Goal: Transaction & Acquisition: Purchase product/service

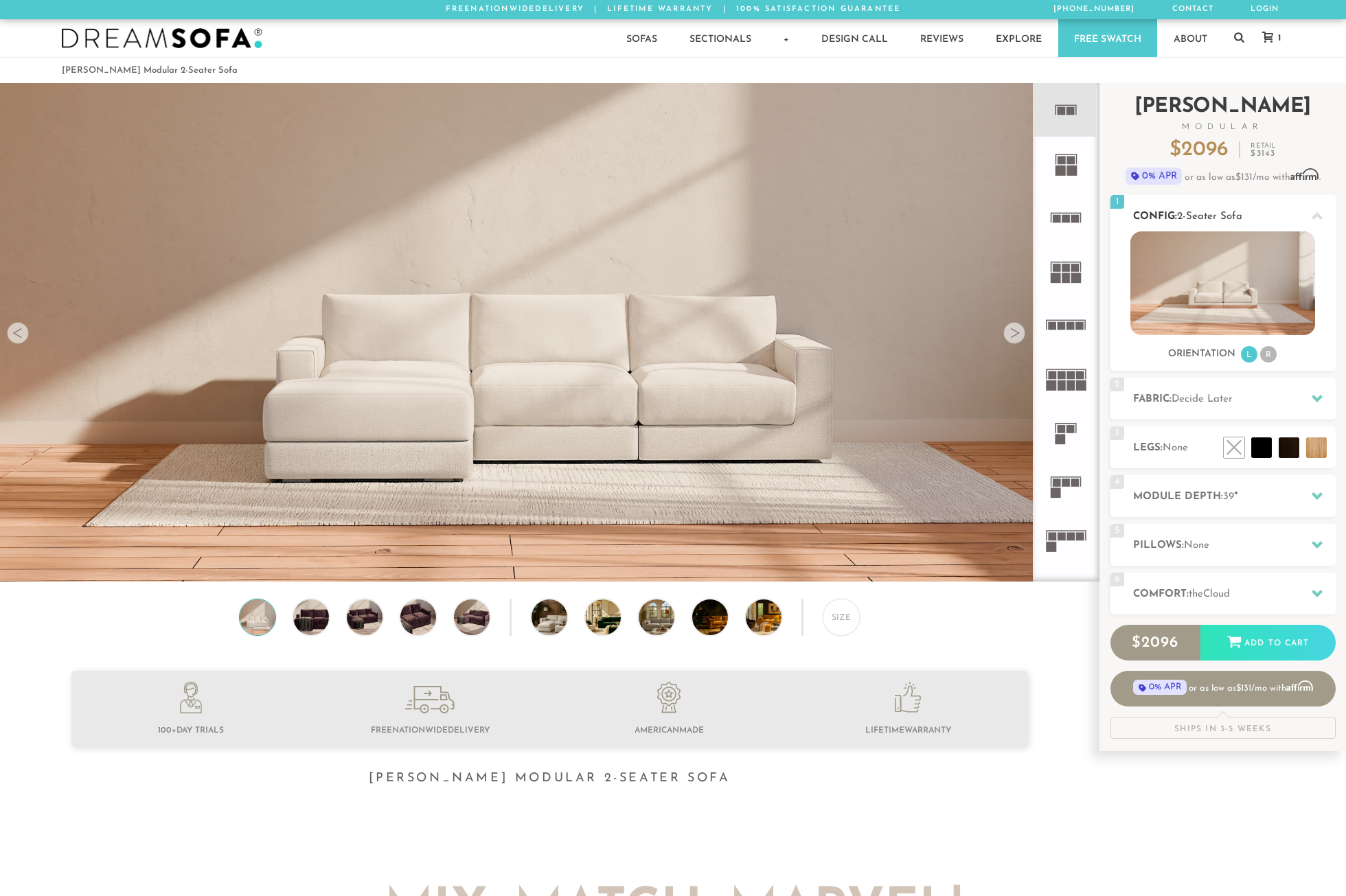
click at [1269, 353] on li "R" at bounding box center [1268, 354] width 16 height 16
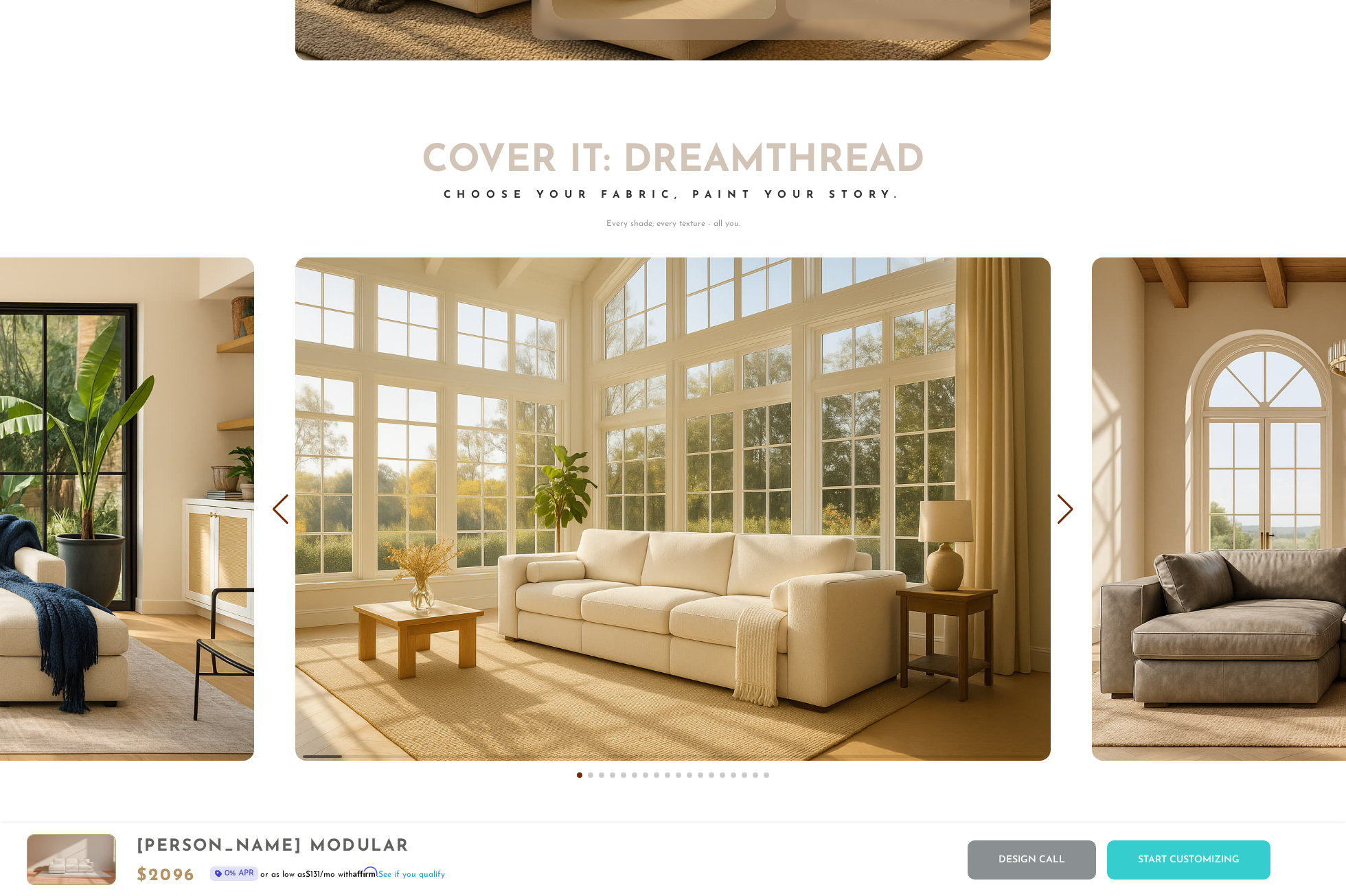
scroll to position [8616, 0]
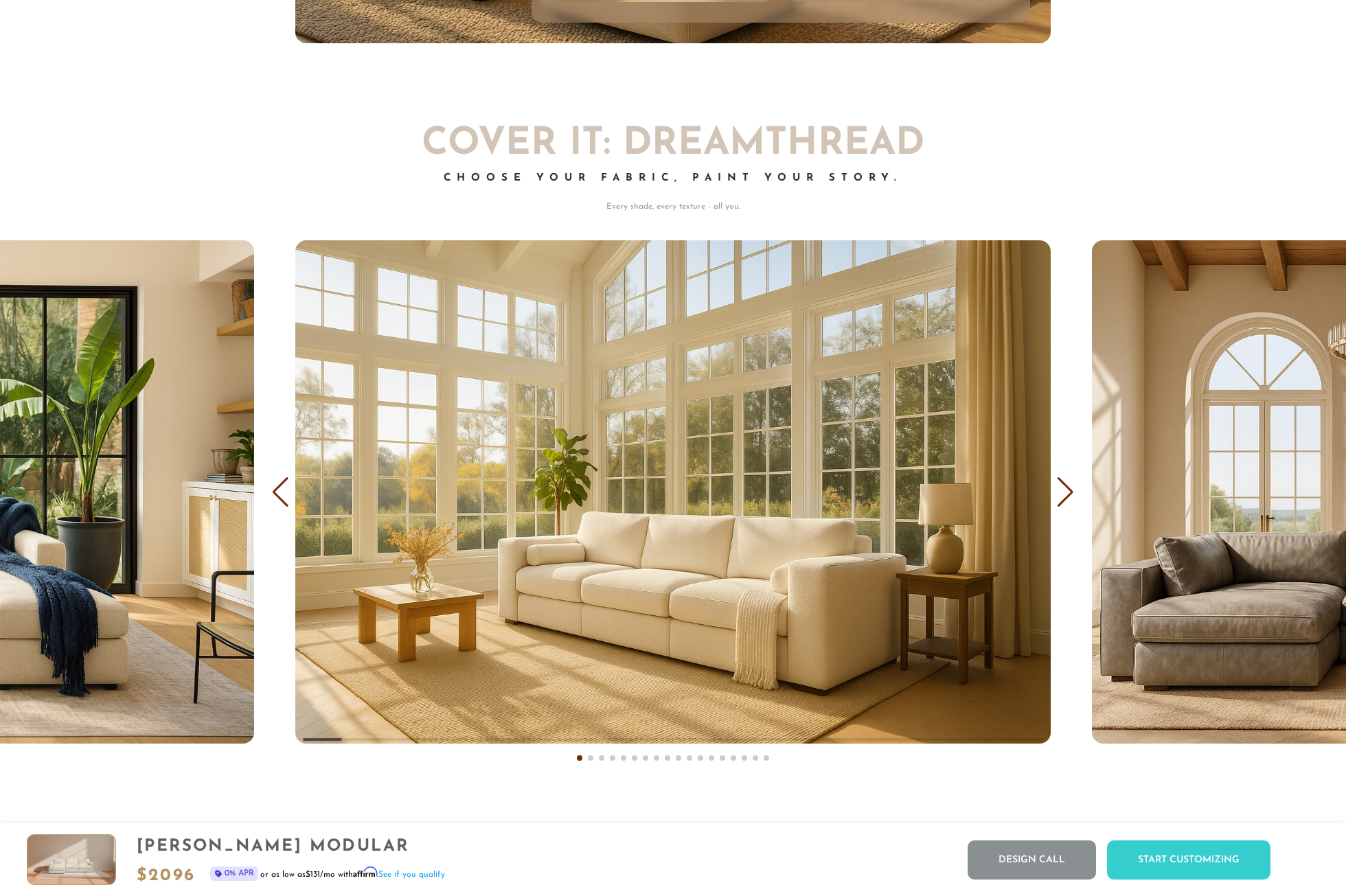
click at [1063, 490] on div "Next slide" at bounding box center [1065, 492] width 18 height 30
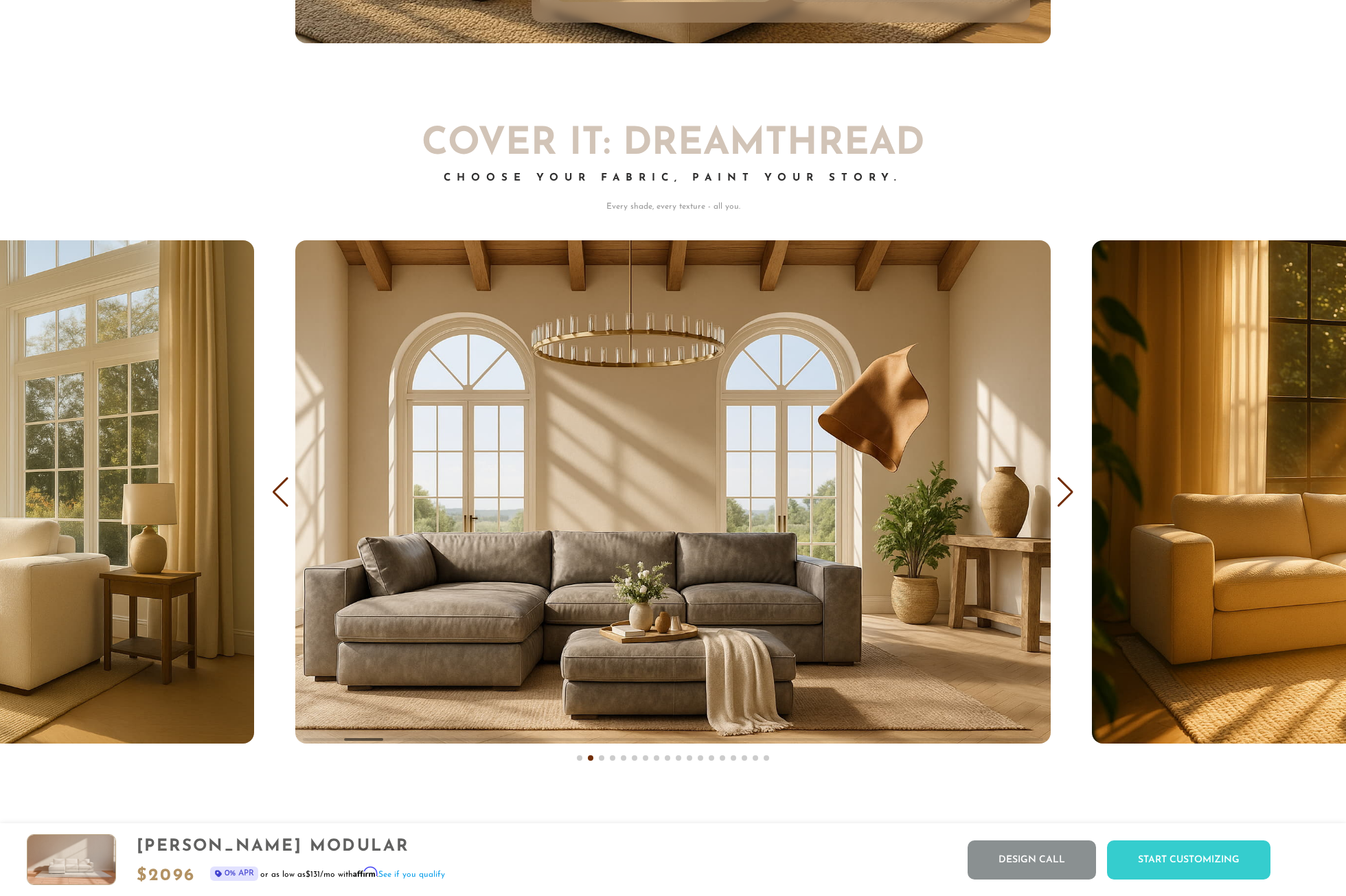
click at [1063, 490] on div "Next slide" at bounding box center [1065, 492] width 18 height 30
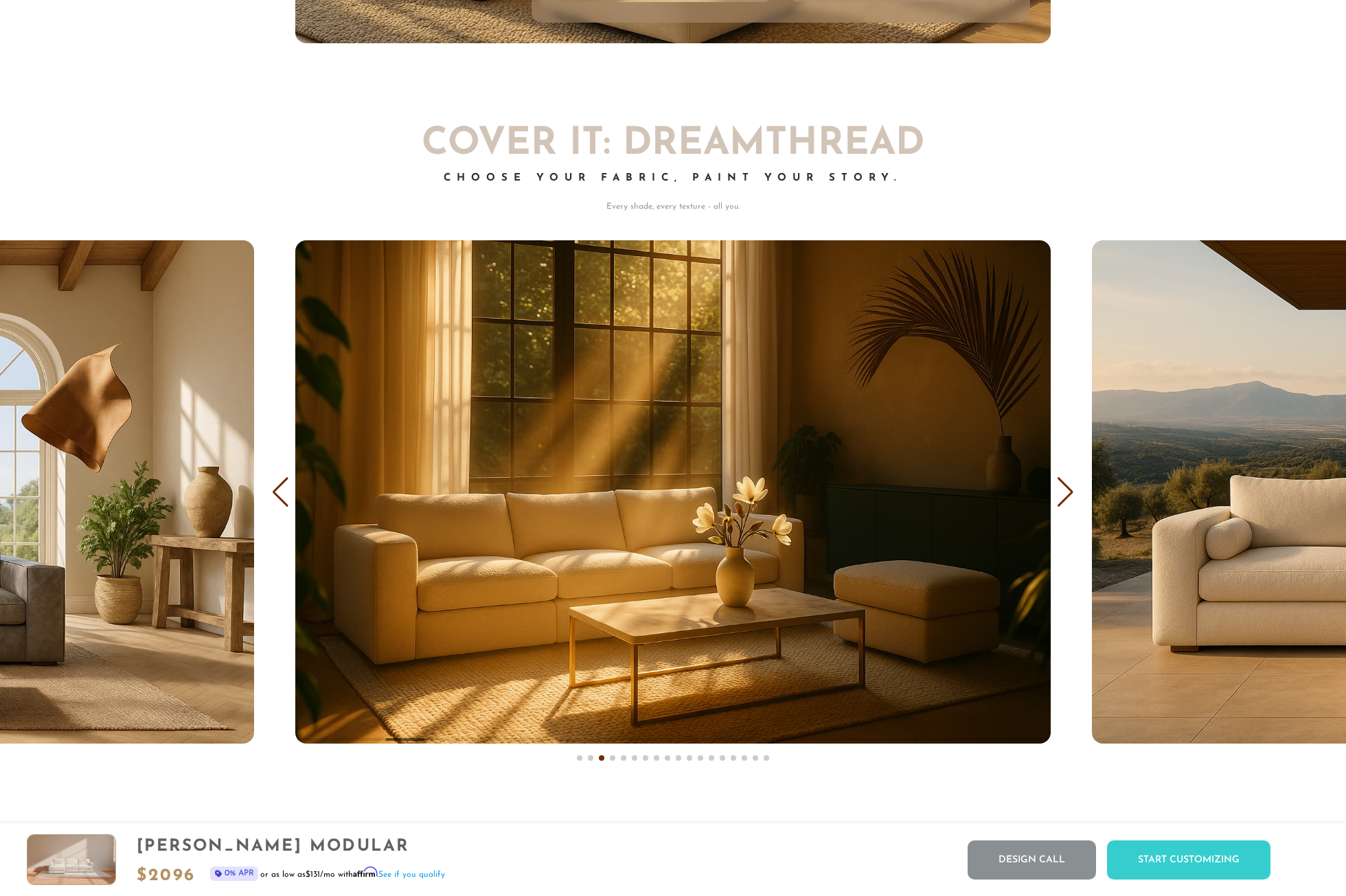
click at [1063, 490] on div "Next slide" at bounding box center [1065, 492] width 18 height 30
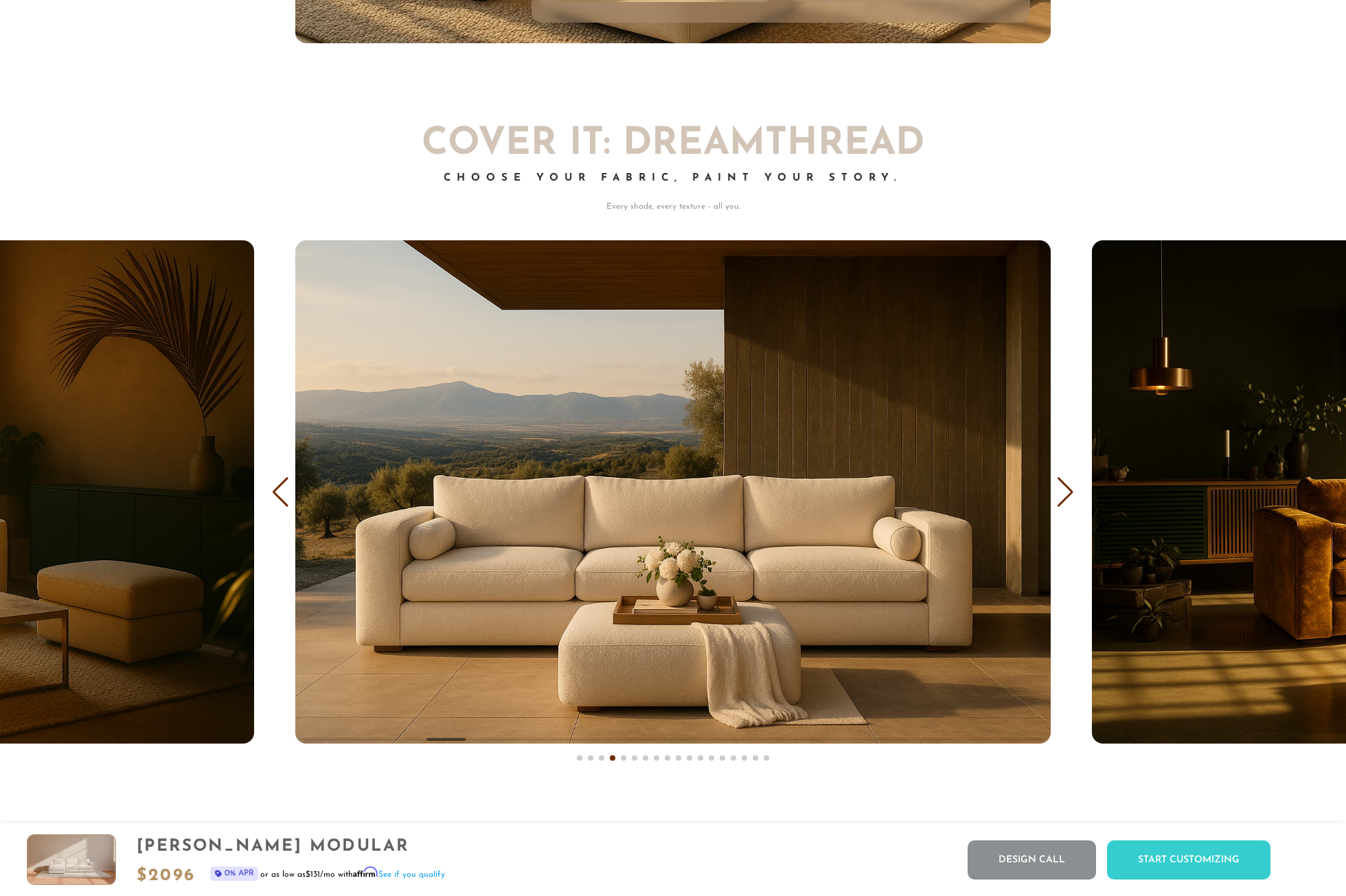
click at [1063, 490] on div "Next slide" at bounding box center [1065, 492] width 18 height 30
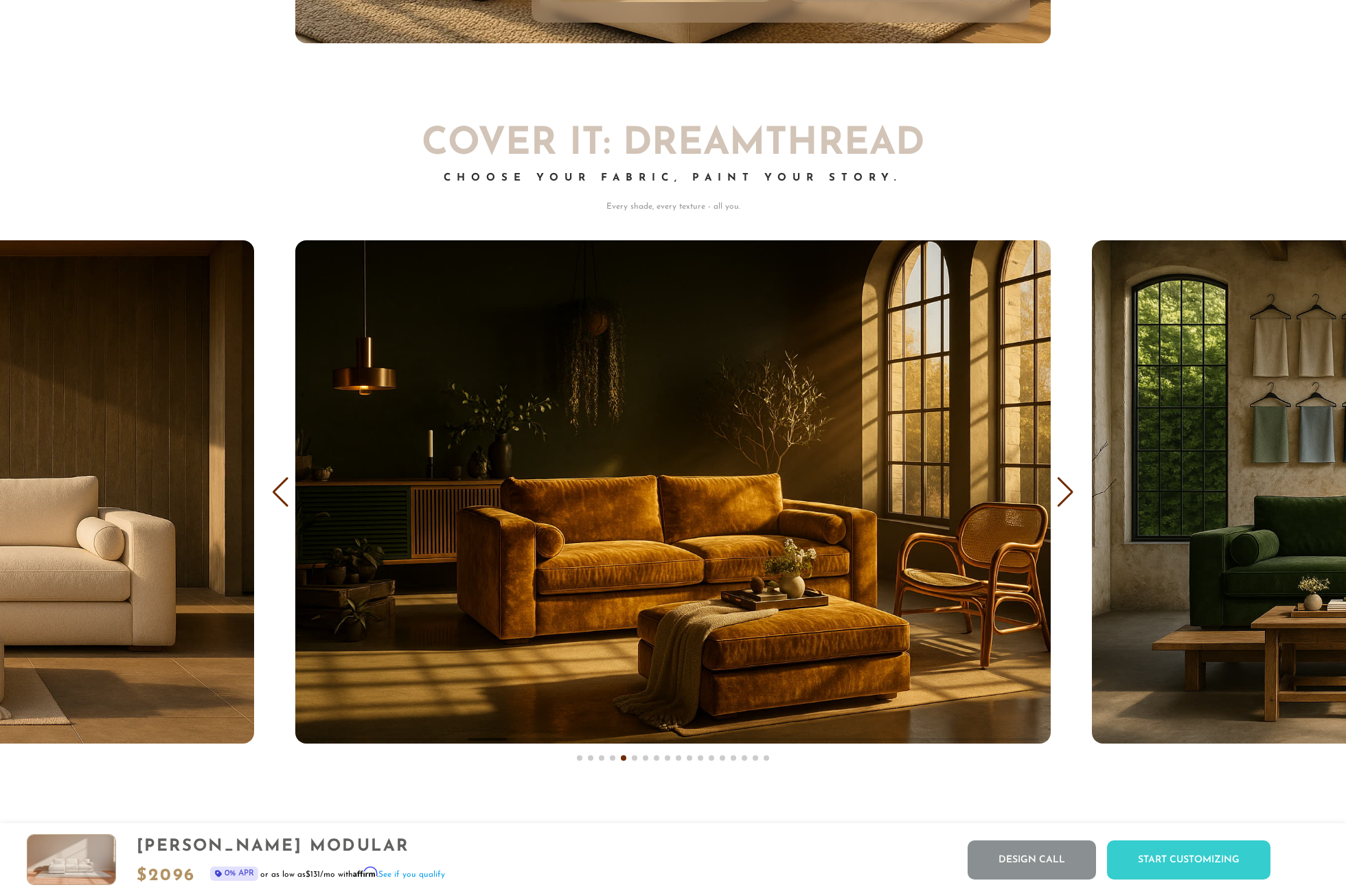
click at [1063, 490] on div "Next slide" at bounding box center [1065, 492] width 18 height 30
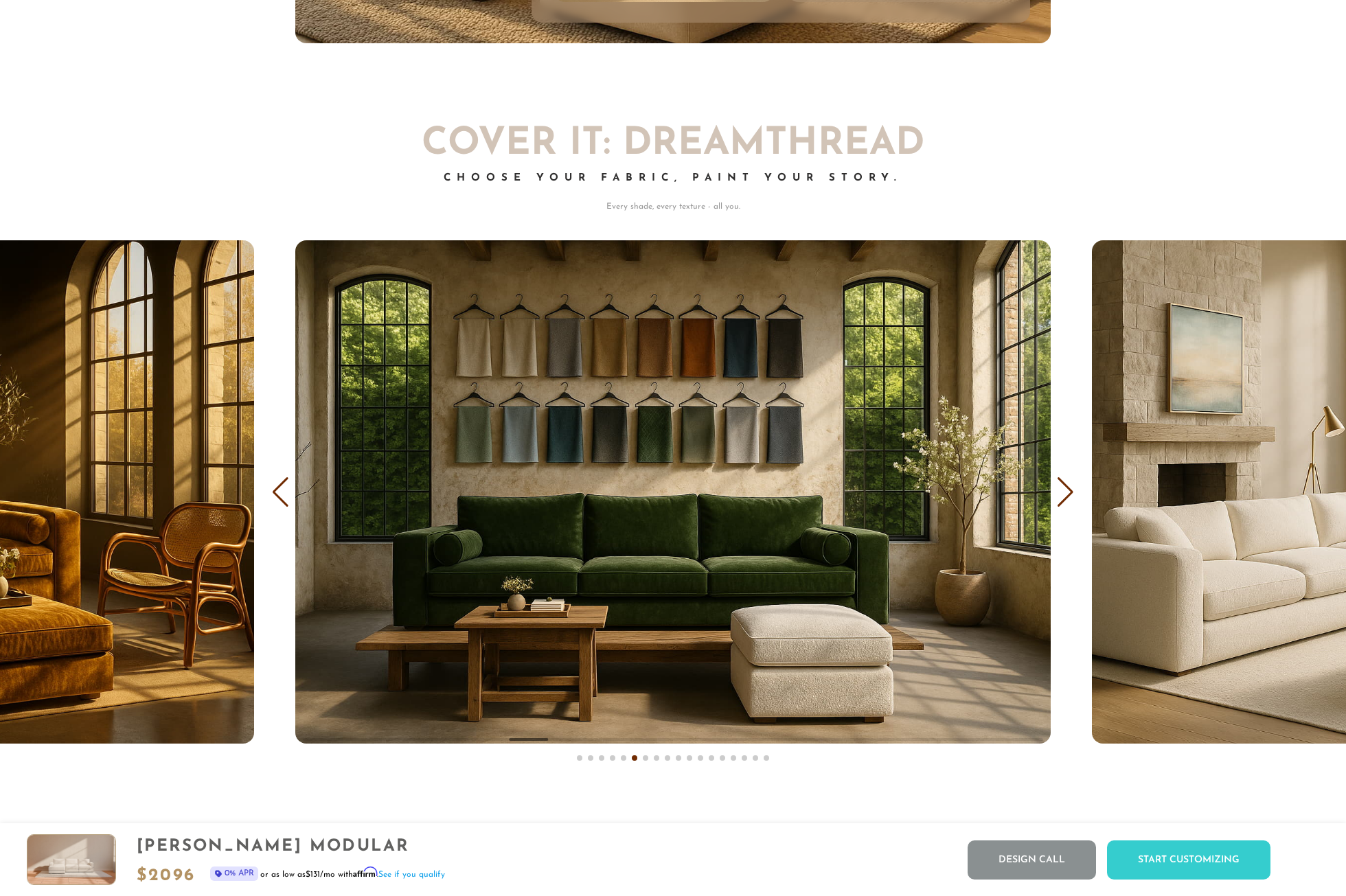
click at [1063, 490] on div "Next slide" at bounding box center [1065, 492] width 18 height 30
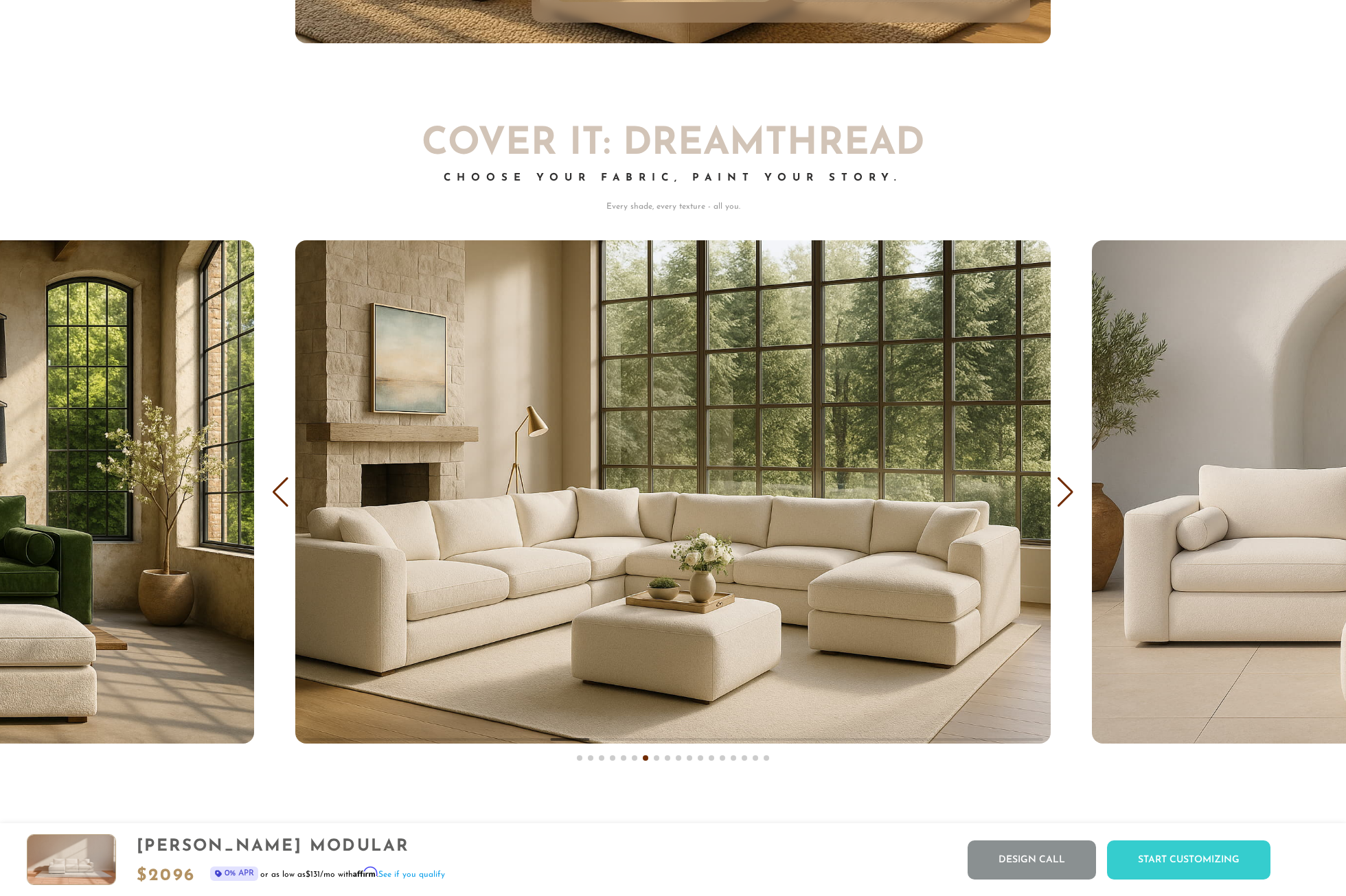
click at [1063, 490] on div "Next slide" at bounding box center [1065, 492] width 18 height 30
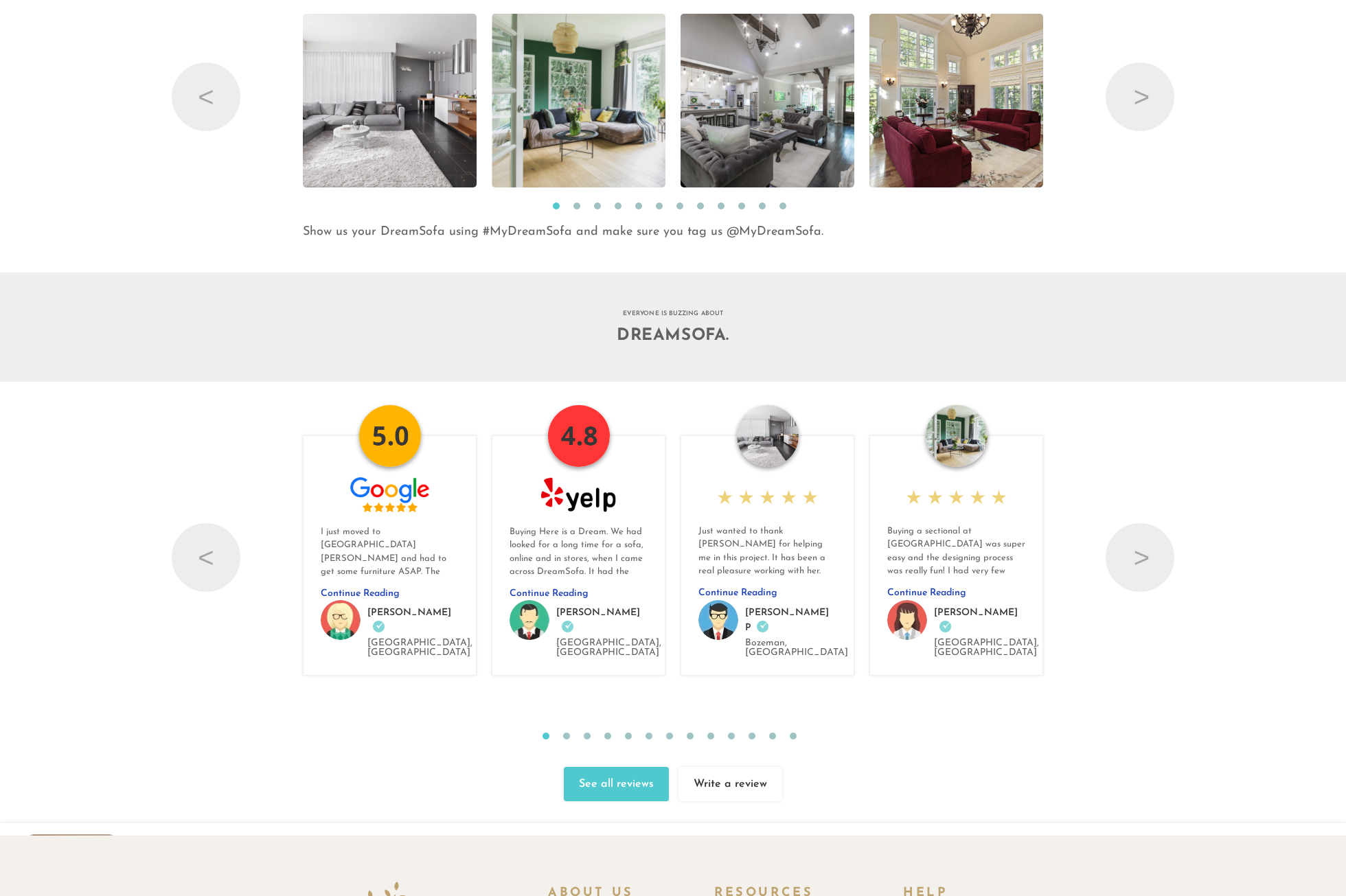
scroll to position [0, 0]
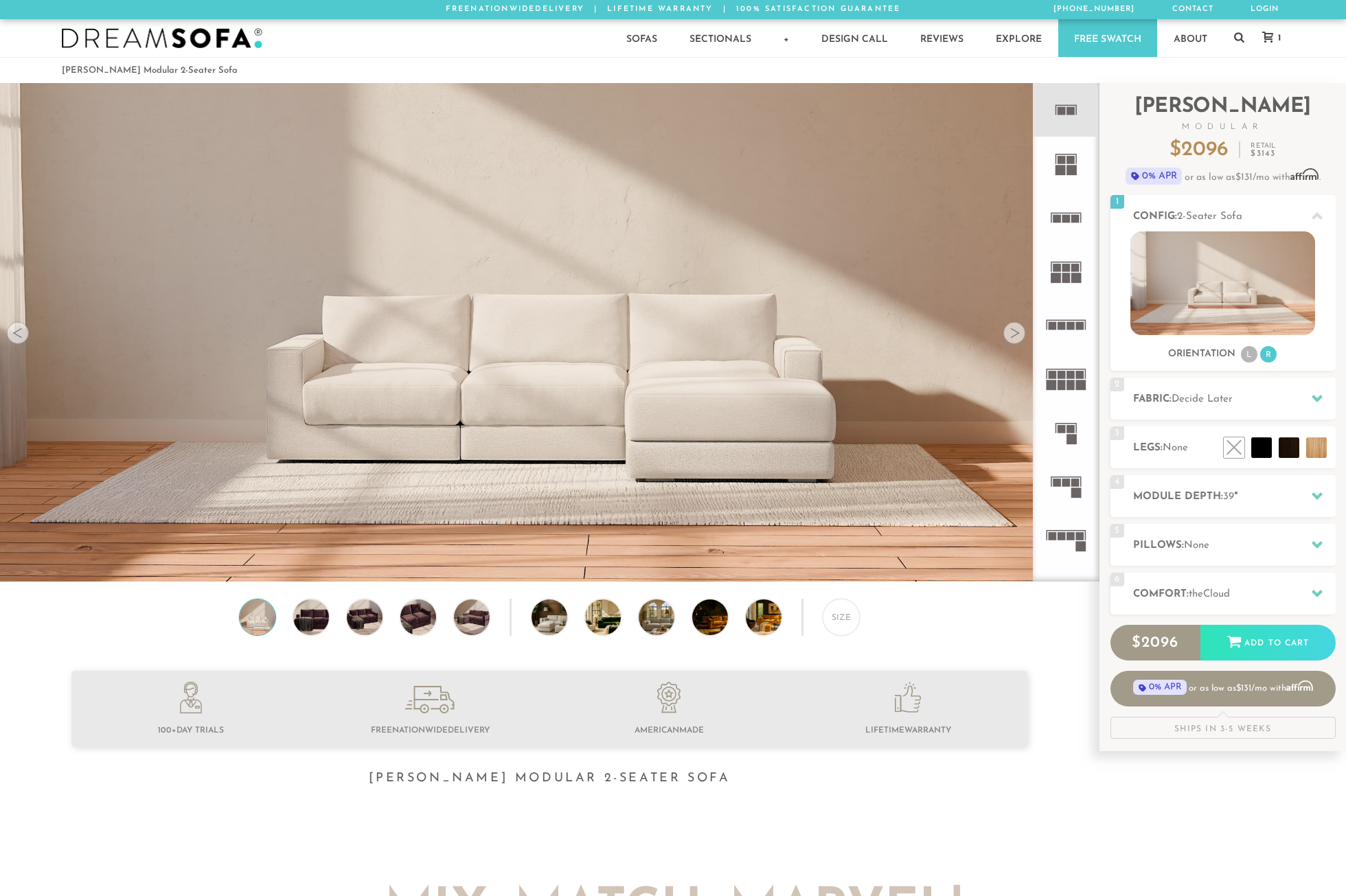
click at [1065, 485] on rect at bounding box center [1067, 483] width 9 height 9
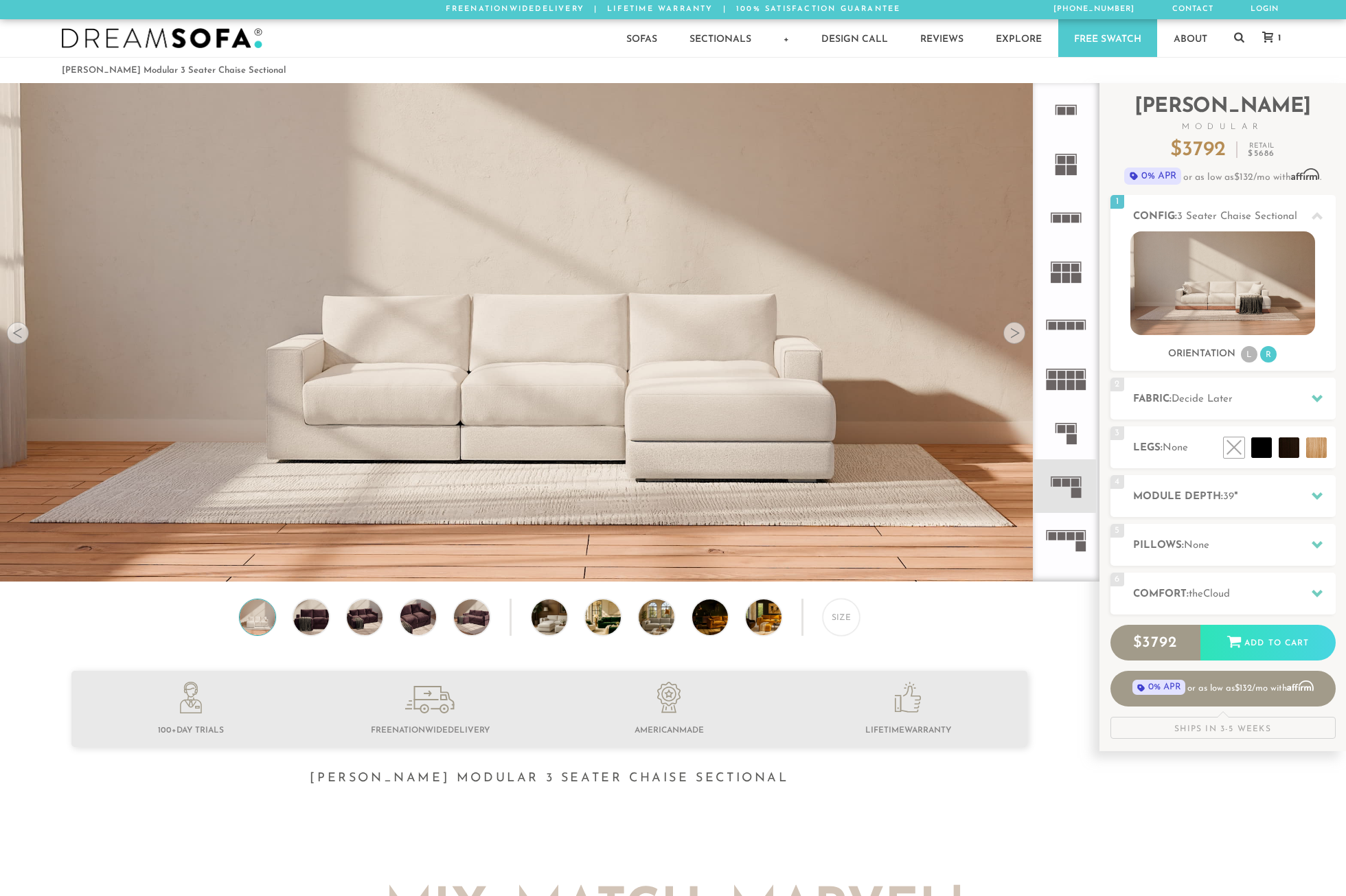
click at [1071, 116] on icon at bounding box center [1066, 110] width 54 height 54
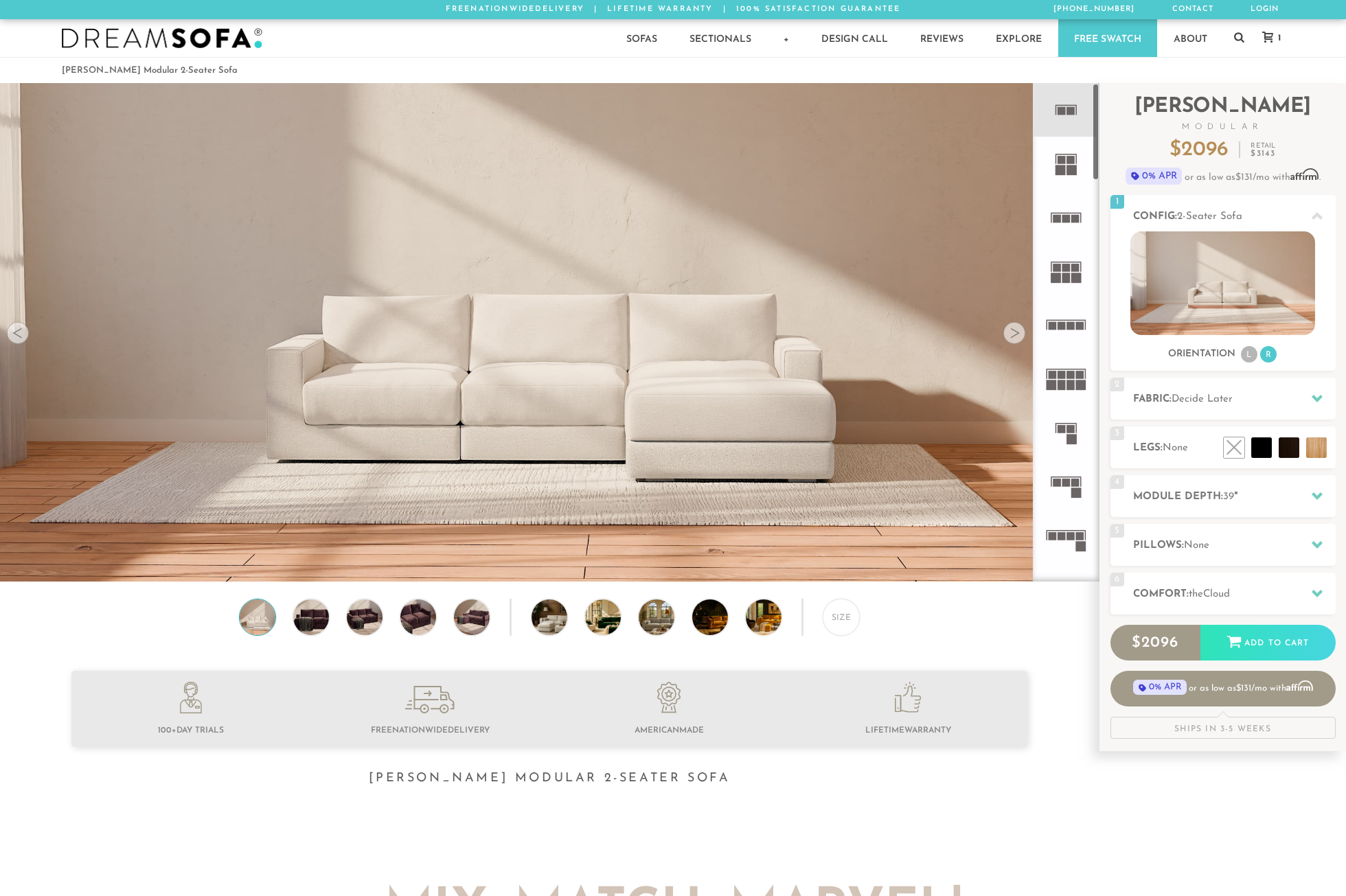
click at [1067, 169] on rect at bounding box center [1072, 170] width 10 height 10
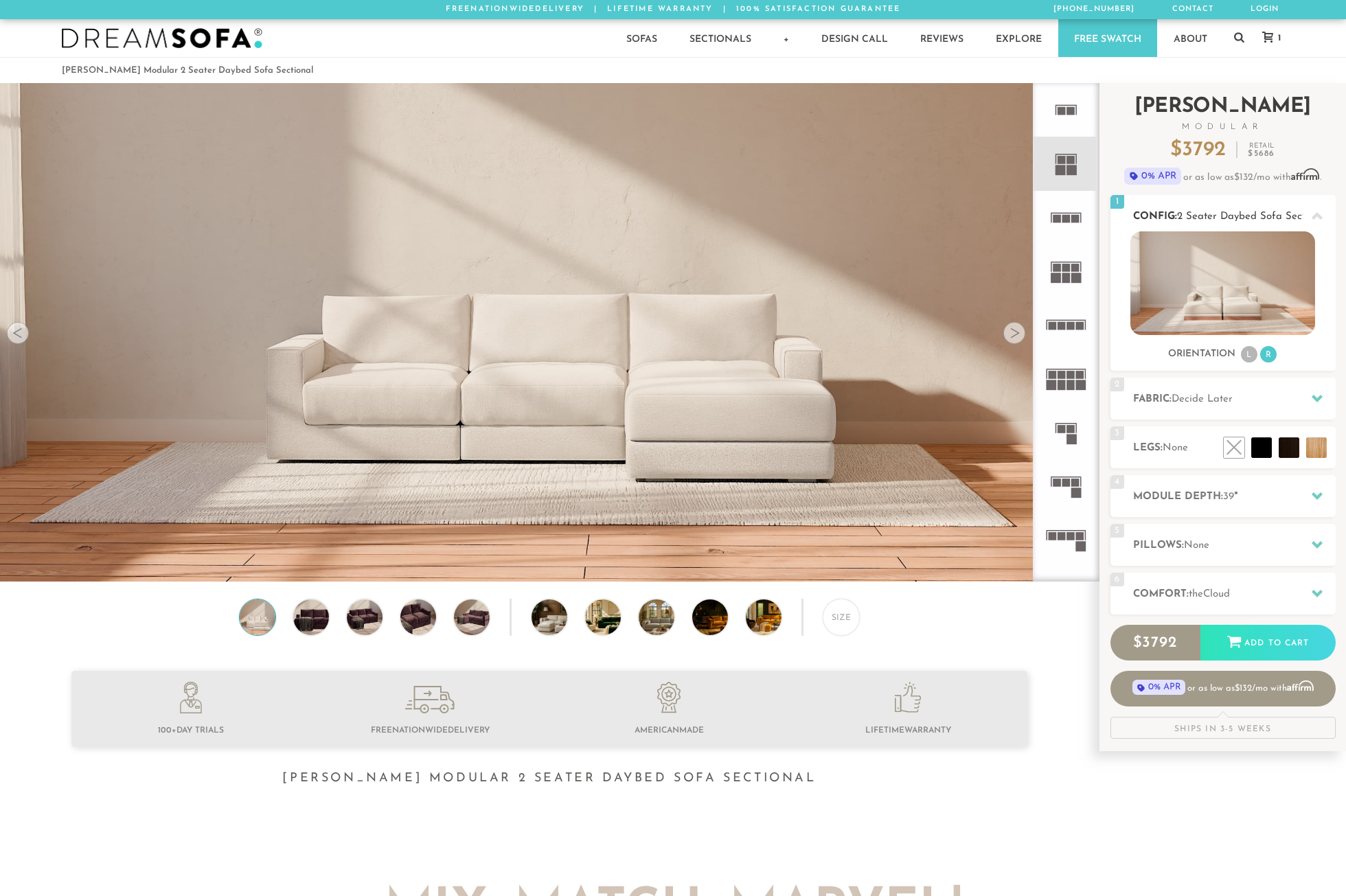
click at [1251, 352] on li "L" at bounding box center [1249, 354] width 16 height 16
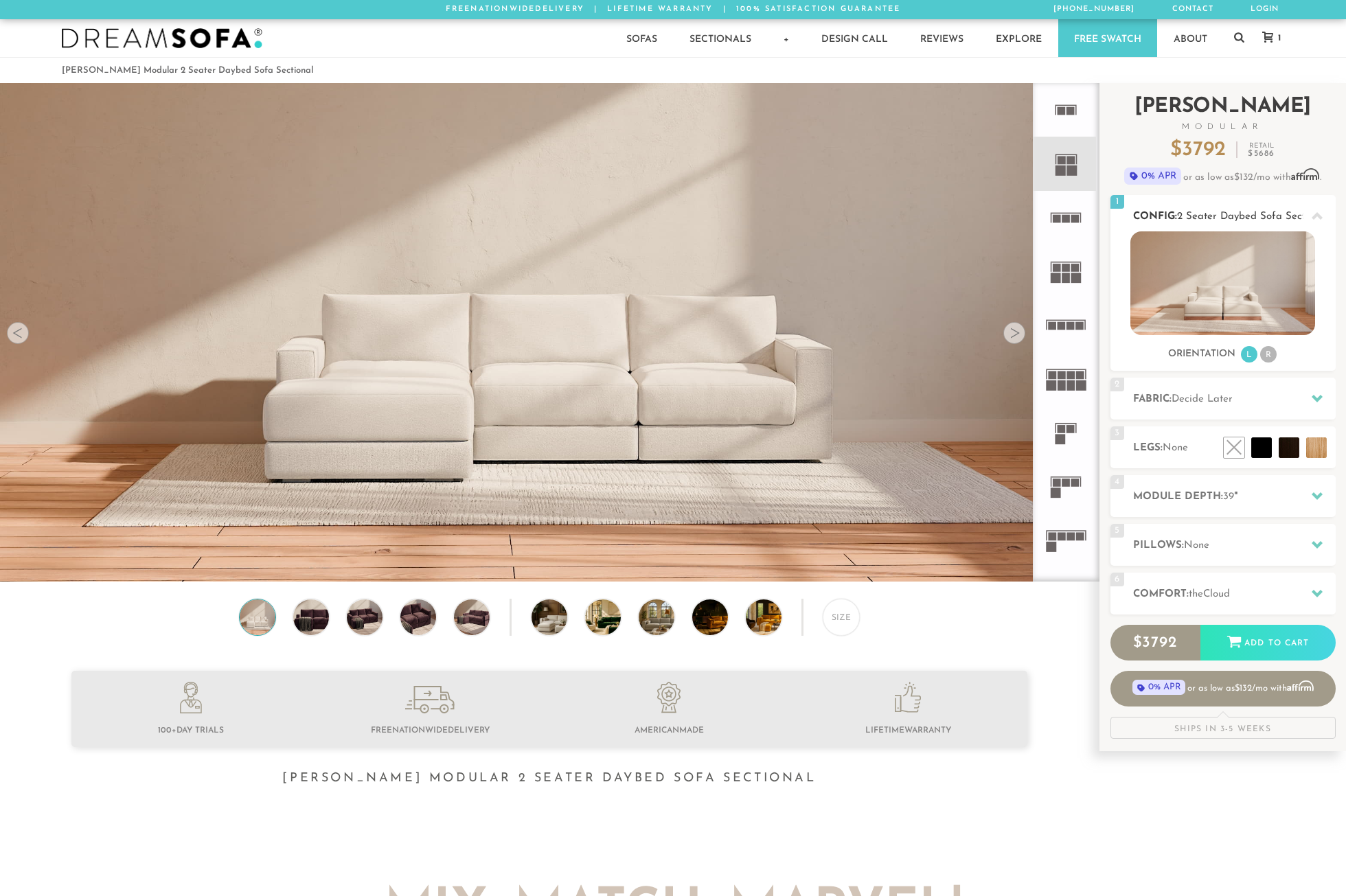
click at [1268, 355] on li "R" at bounding box center [1268, 354] width 16 height 16
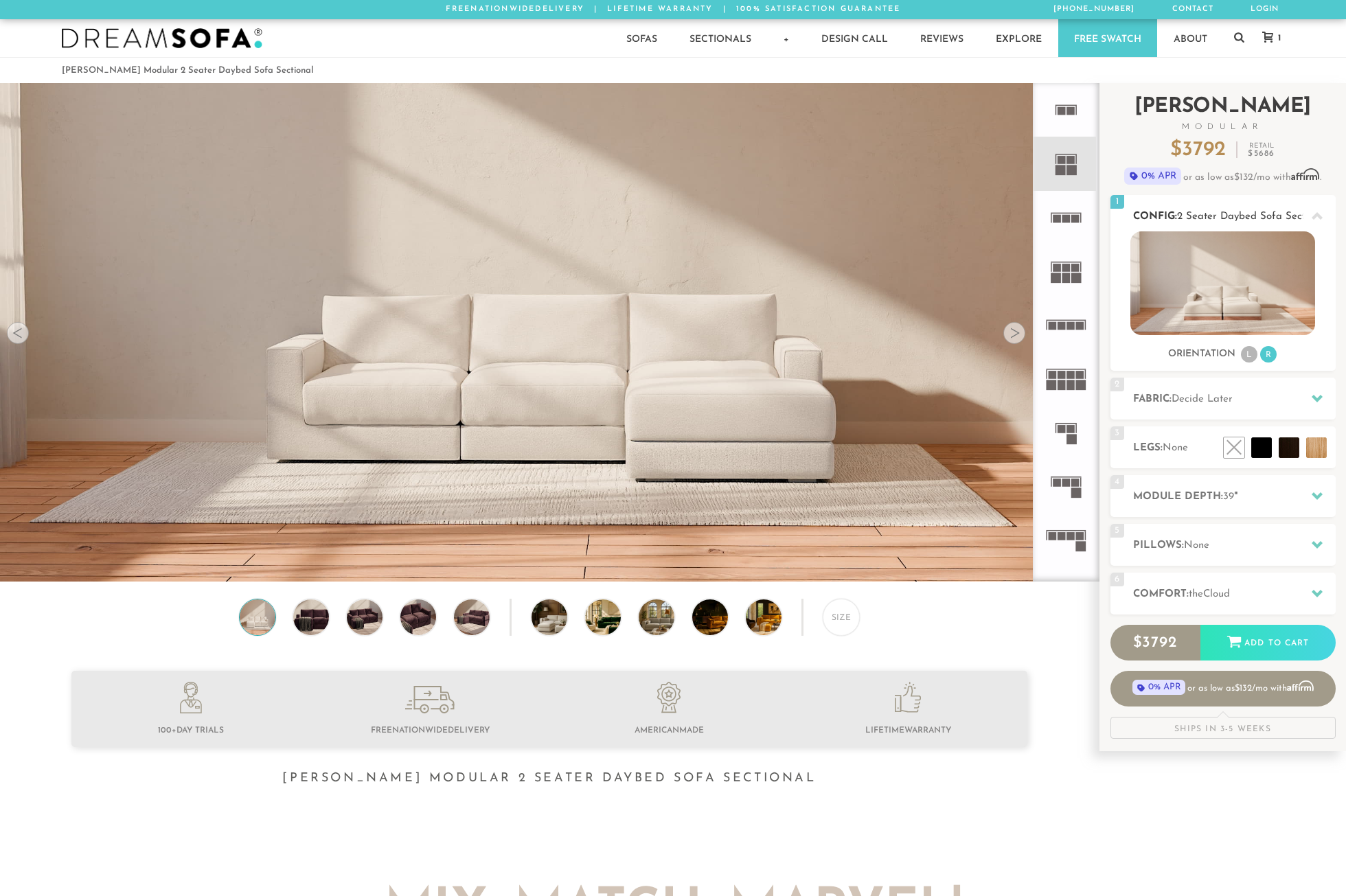
click at [1323, 215] on div at bounding box center [1317, 215] width 29 height 29
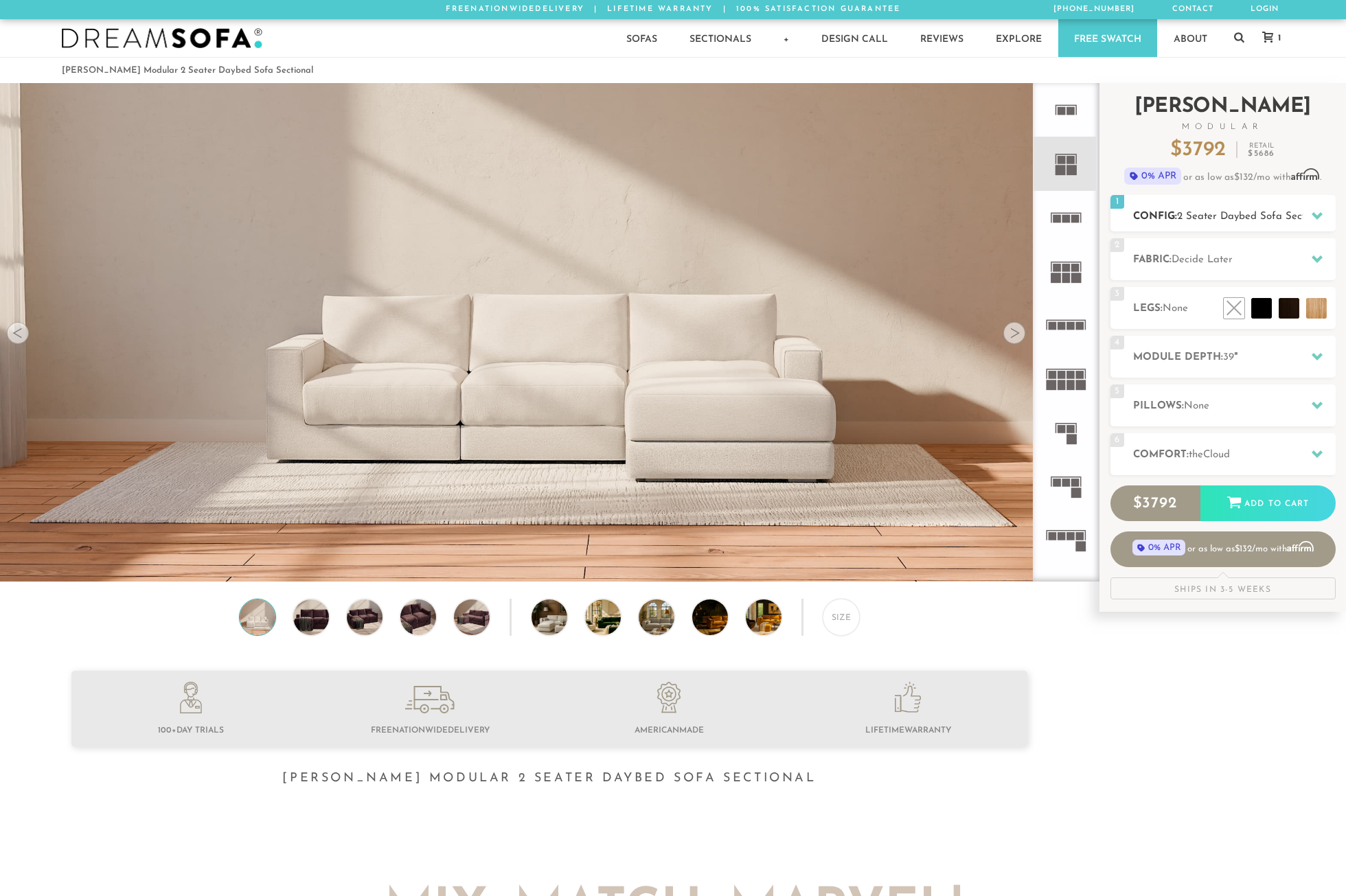
click at [1314, 212] on icon at bounding box center [1317, 215] width 11 height 11
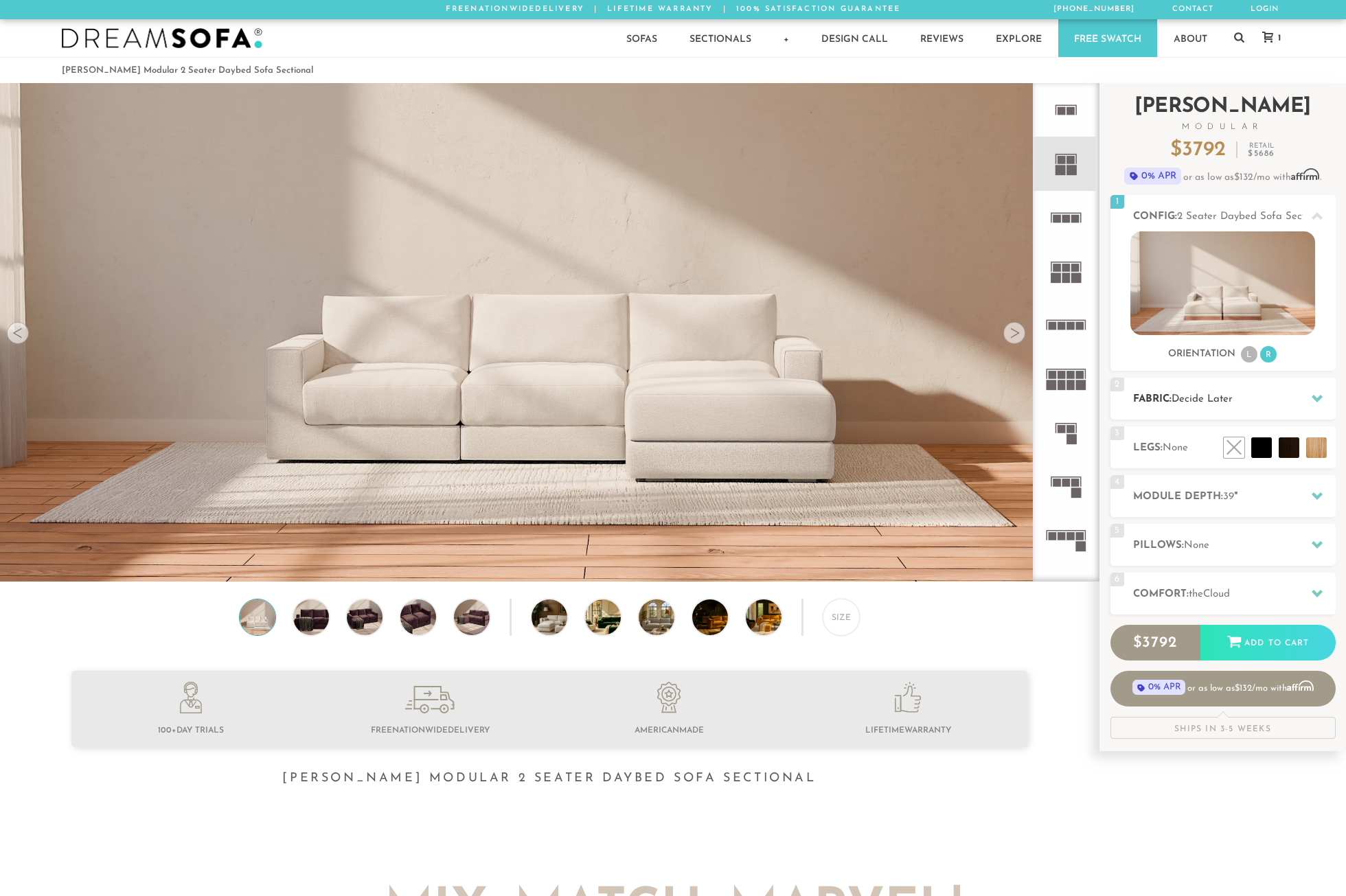
click at [1280, 390] on div "2 Fabric: Decide Later" at bounding box center [1223, 399] width 225 height 42
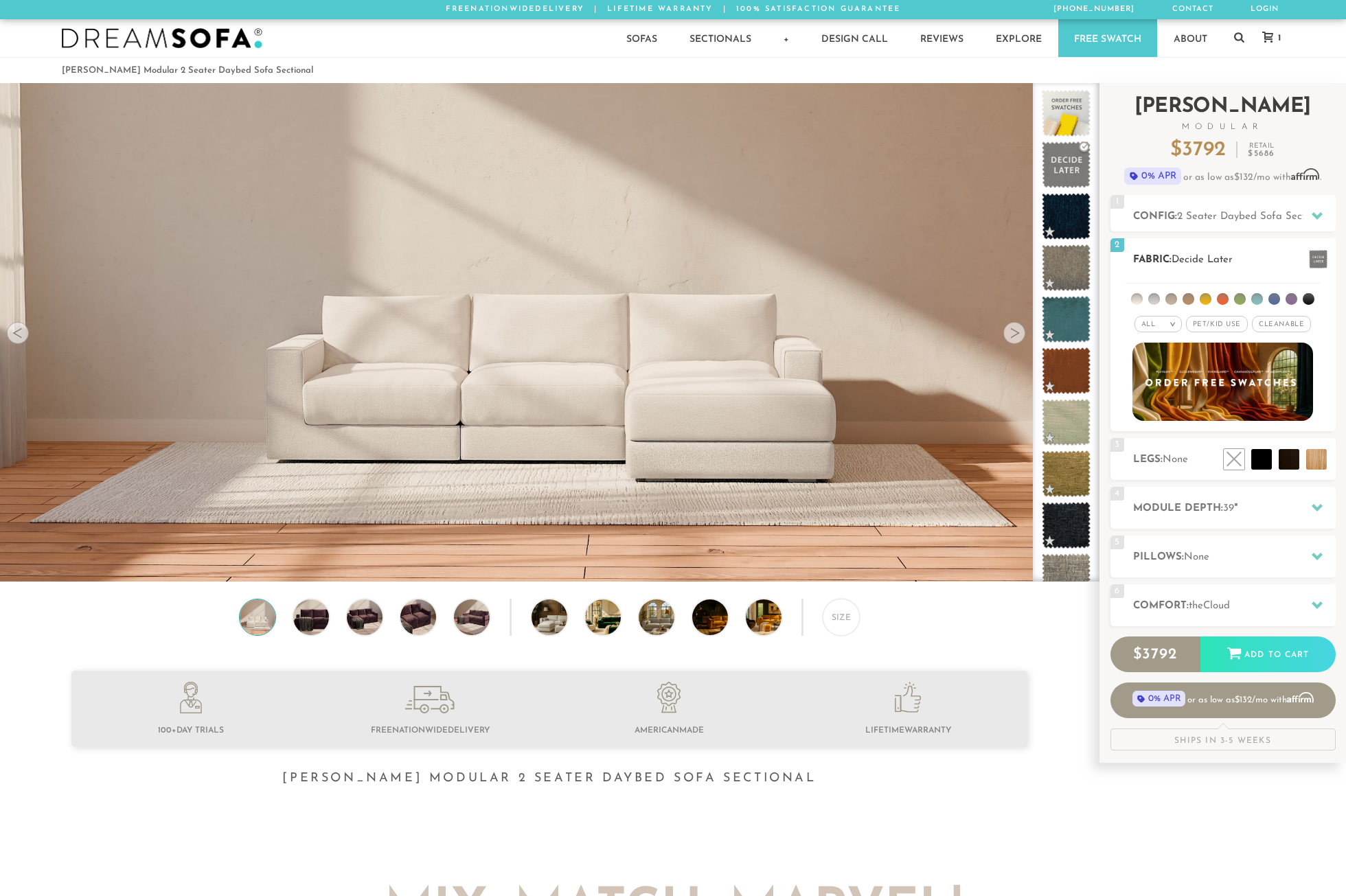
click at [1270, 299] on li at bounding box center [1273, 298] width 11 height 11
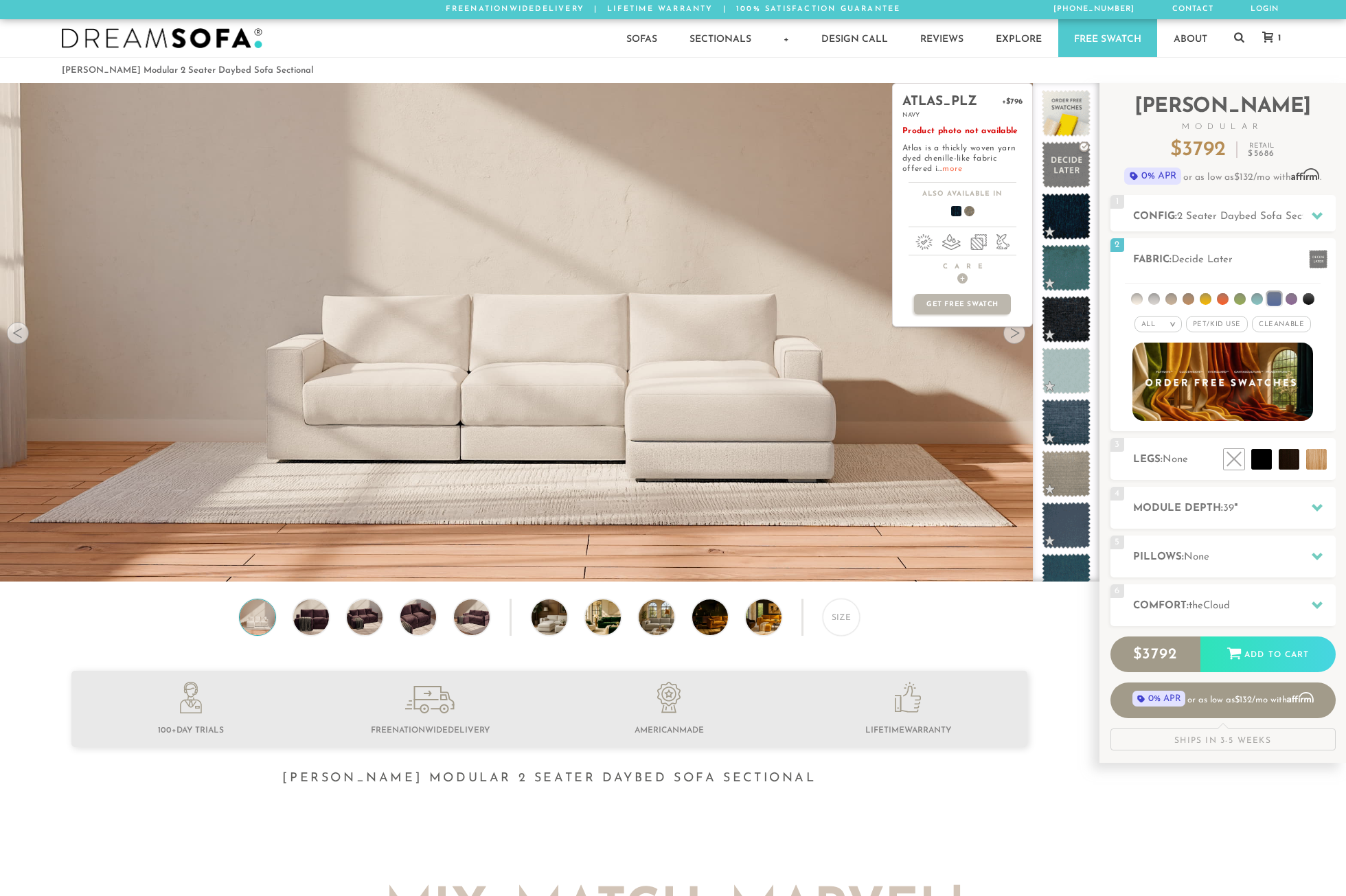
click at [946, 170] on link "more" at bounding box center [952, 170] width 20 height 9
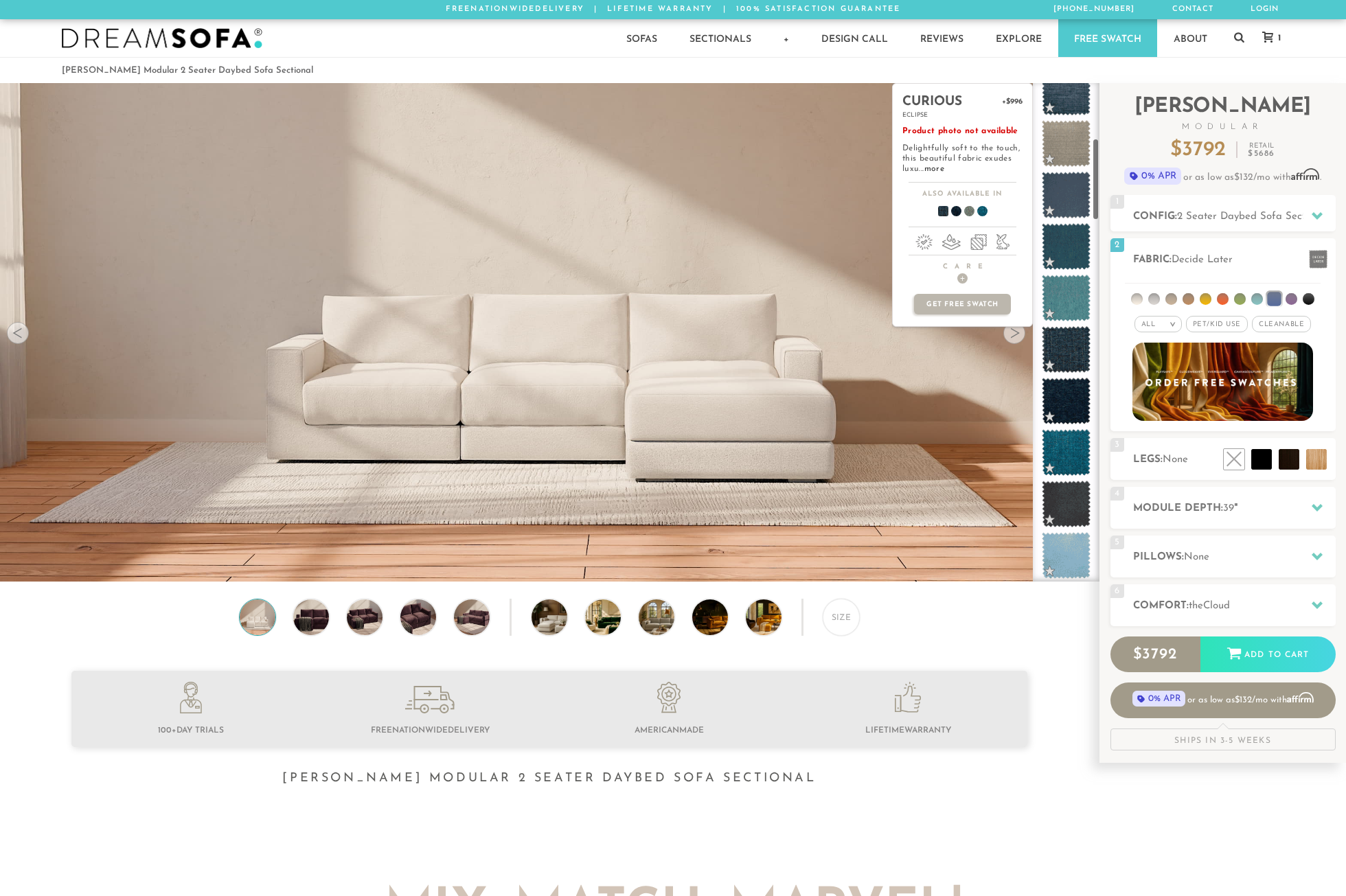
scroll to position [343, 0]
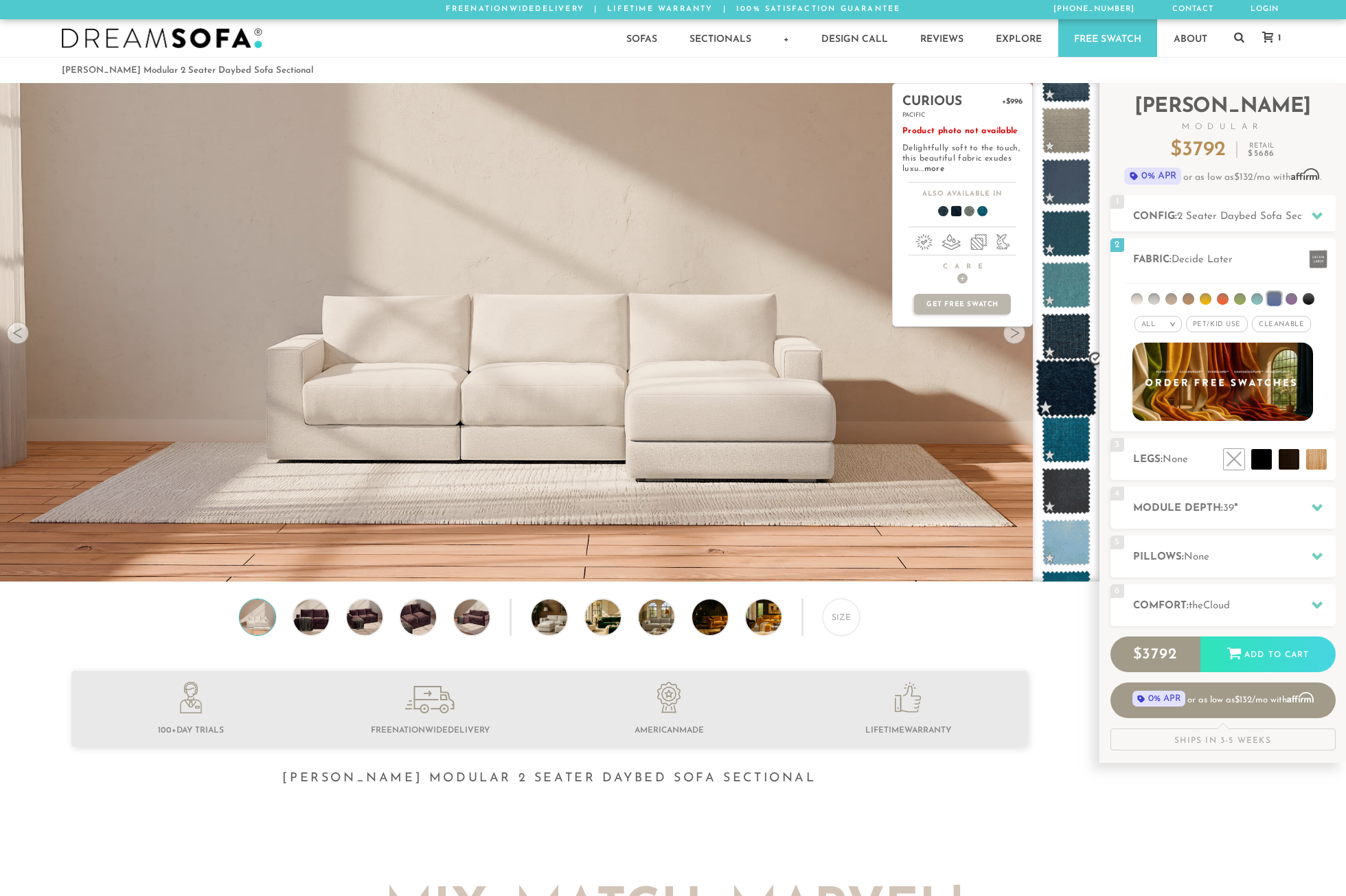
click at [1074, 381] on span at bounding box center [1066, 387] width 61 height 58
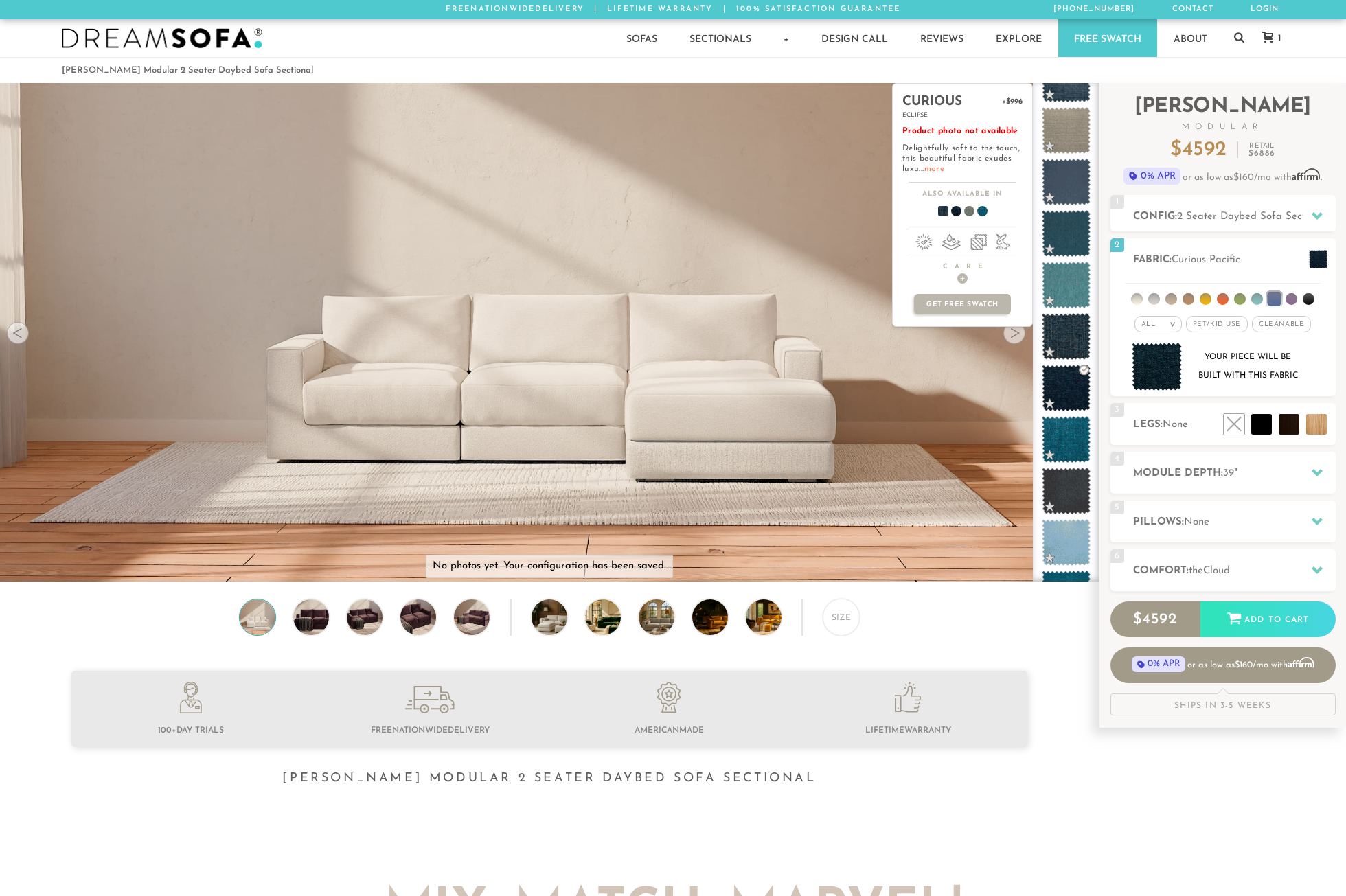
click at [933, 169] on link "more" at bounding box center [934, 170] width 20 height 9
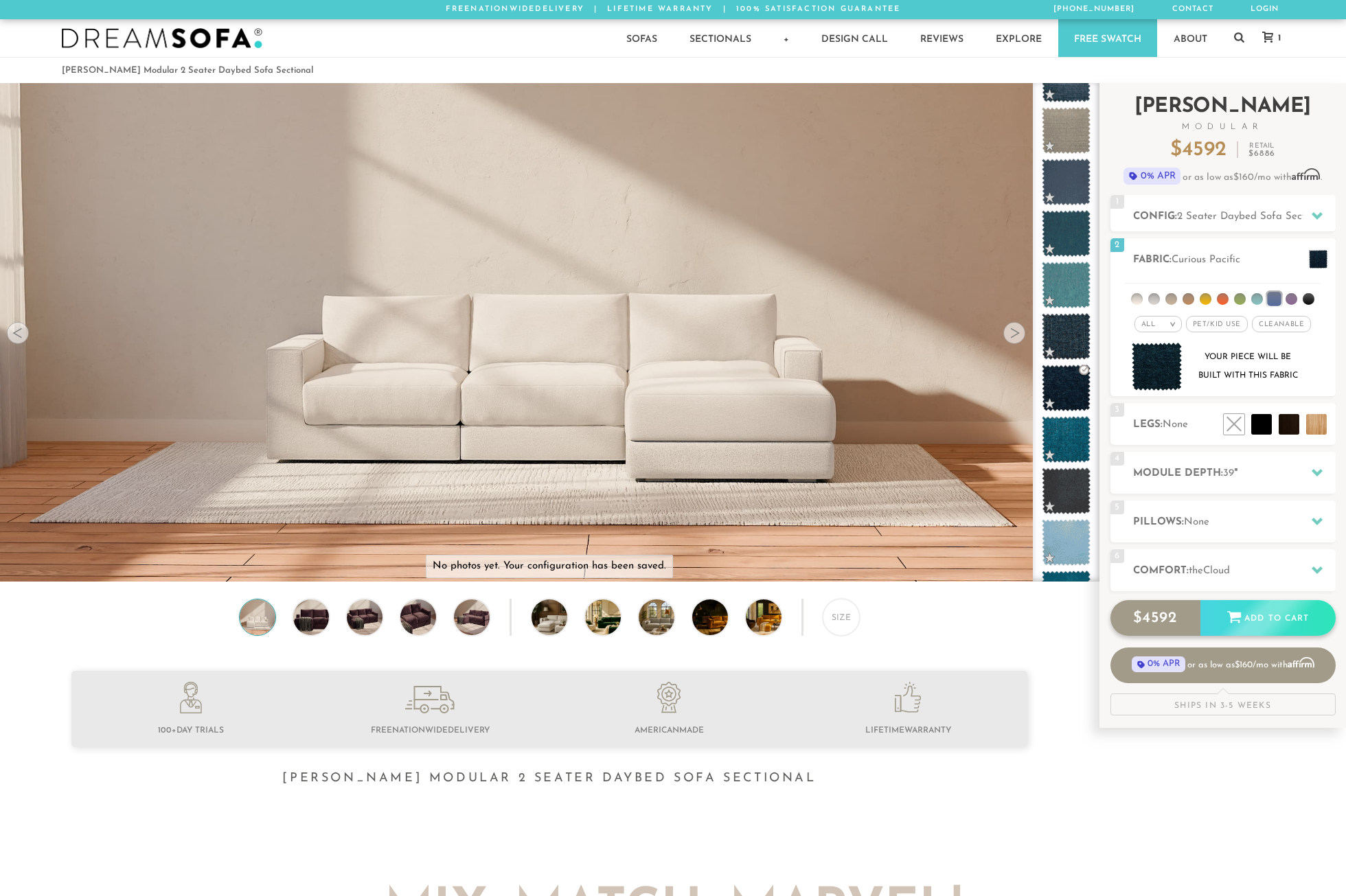
click at [1278, 618] on div "Add to Cart" at bounding box center [1268, 618] width 135 height 37
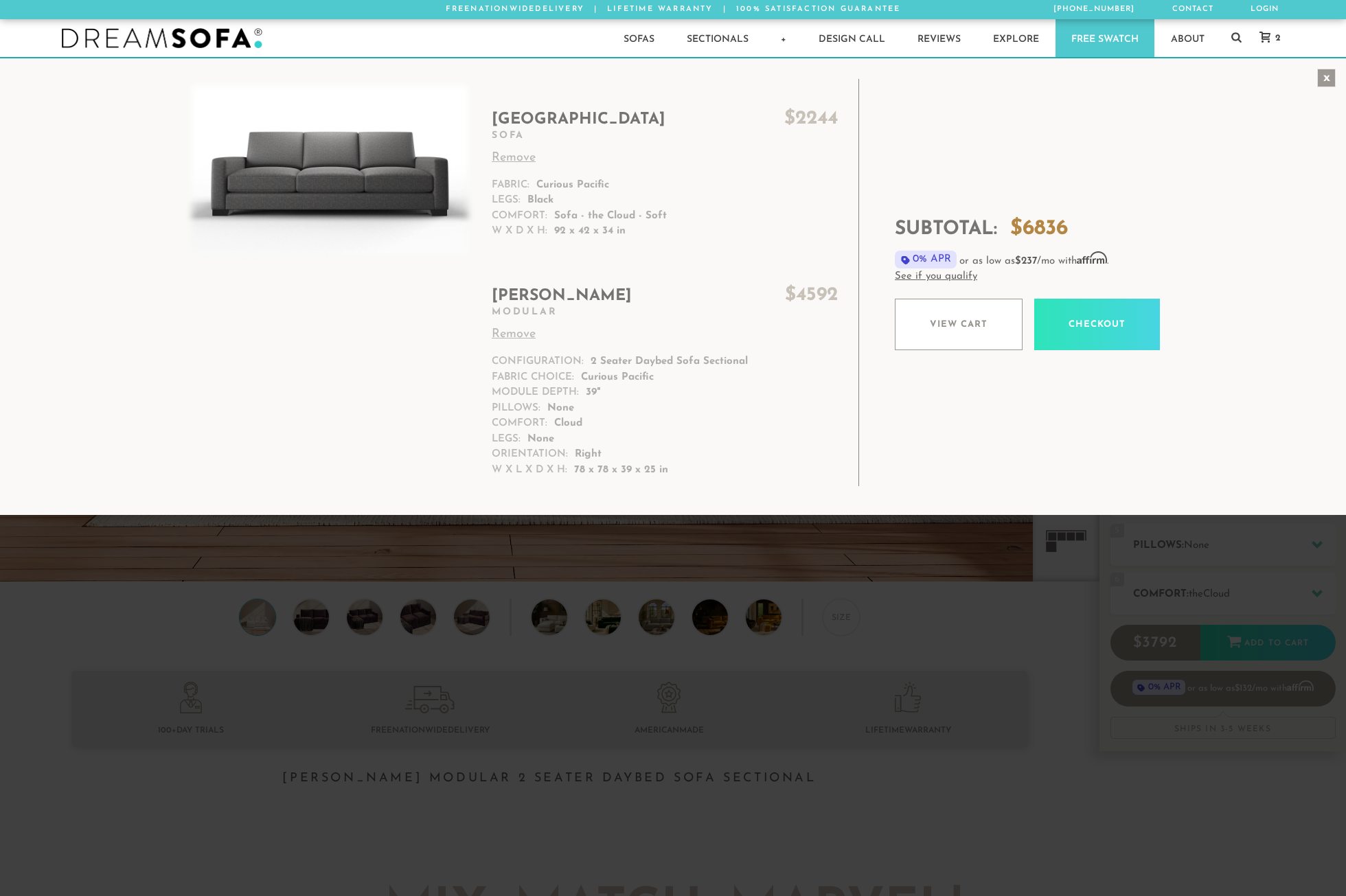
click at [1322, 76] on div "x" at bounding box center [1326, 77] width 18 height 18
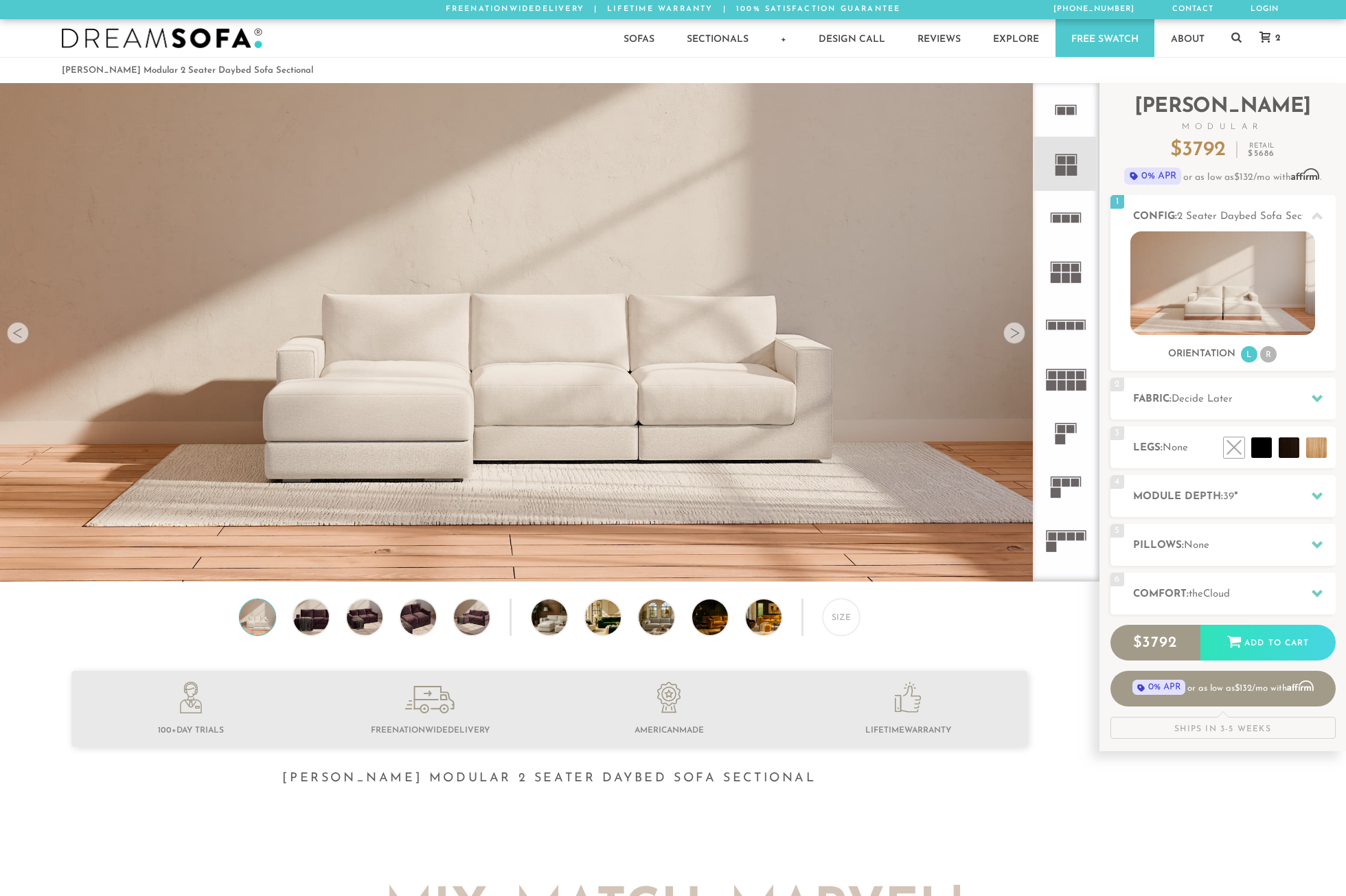
click at [1067, 111] on icon at bounding box center [1066, 110] width 54 height 54
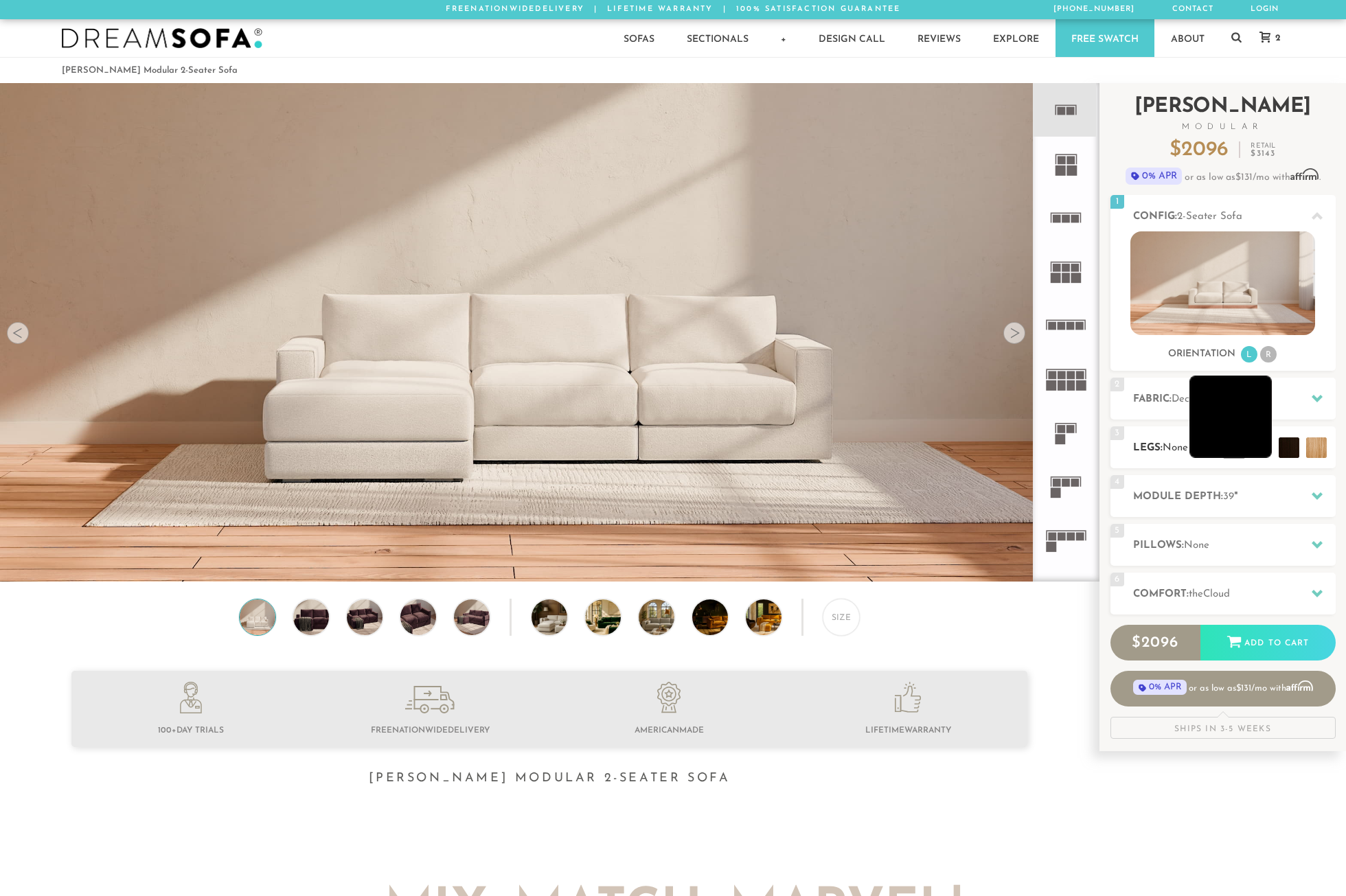
click at [1258, 448] on li at bounding box center [1230, 416] width 82 height 82
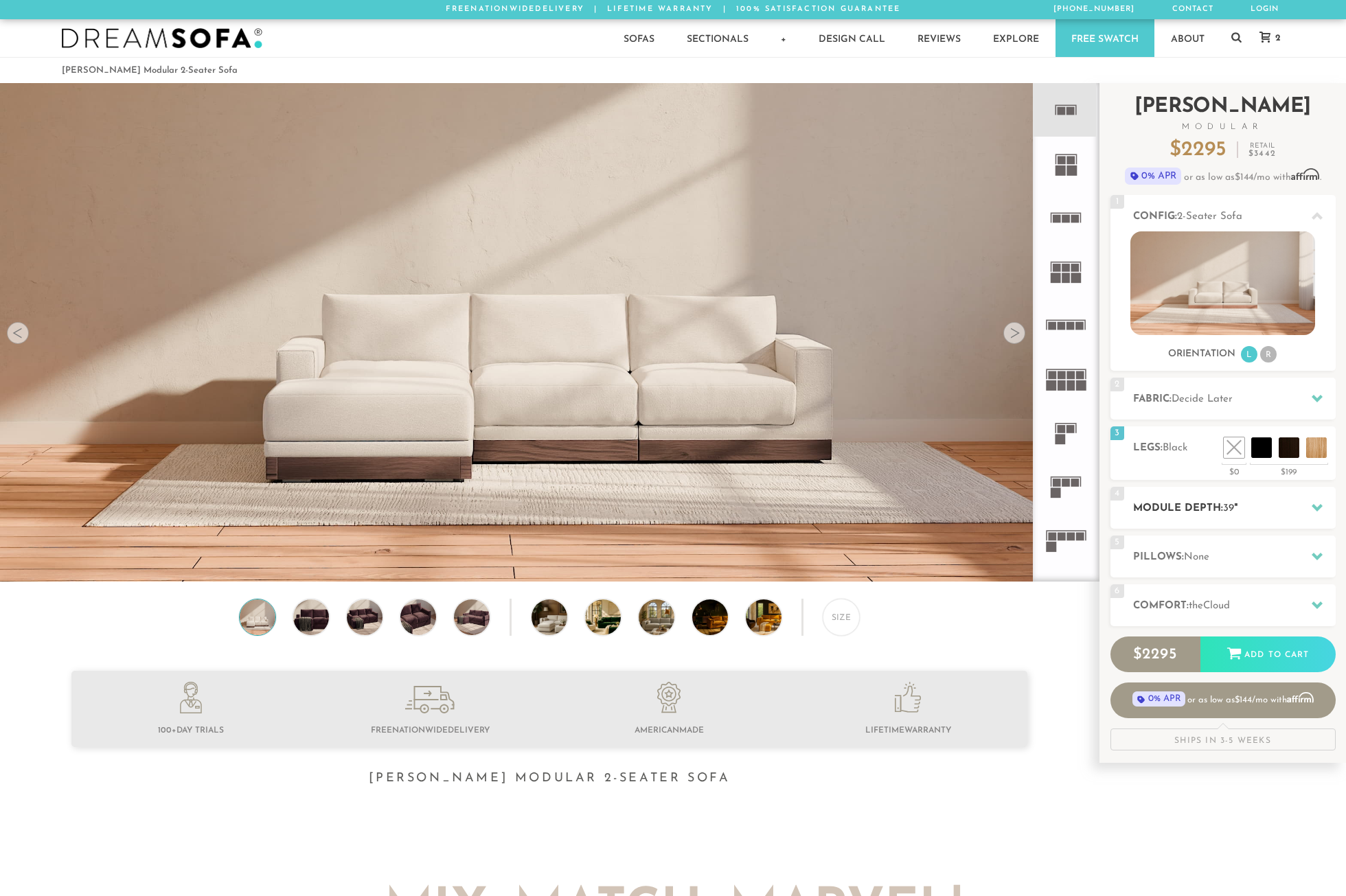
click at [1287, 500] on div "4 Module Depth: 39 "" at bounding box center [1223, 508] width 225 height 42
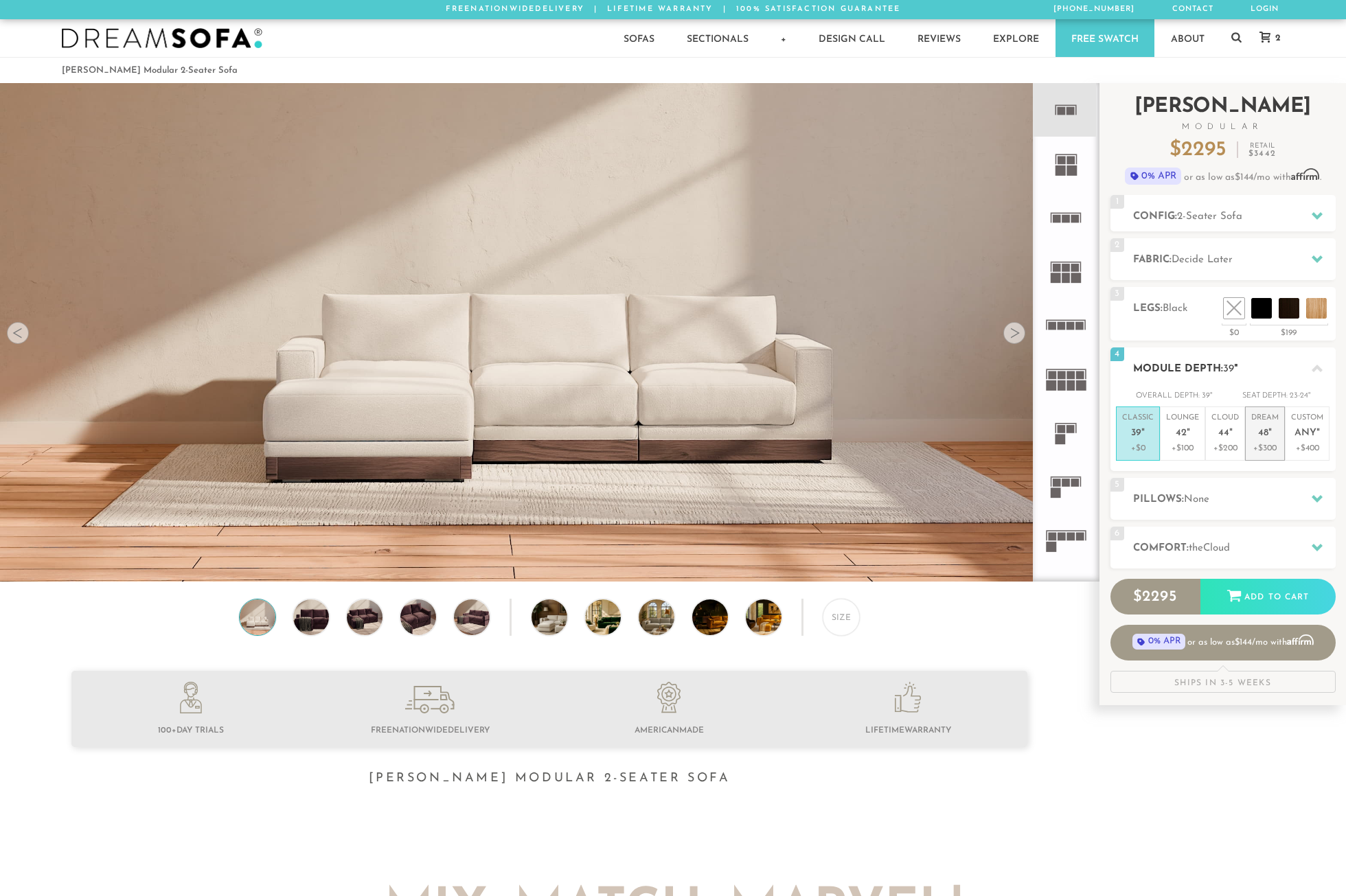
click at [1262, 438] on span "48" at bounding box center [1263, 433] width 10 height 11
click at [1235, 421] on p "Cloud 44 "" at bounding box center [1225, 427] width 28 height 29
click at [1262, 443] on p "+$300" at bounding box center [1265, 448] width 28 height 12
click at [1261, 493] on h2 "Pillows: None" at bounding box center [1234, 499] width 202 height 16
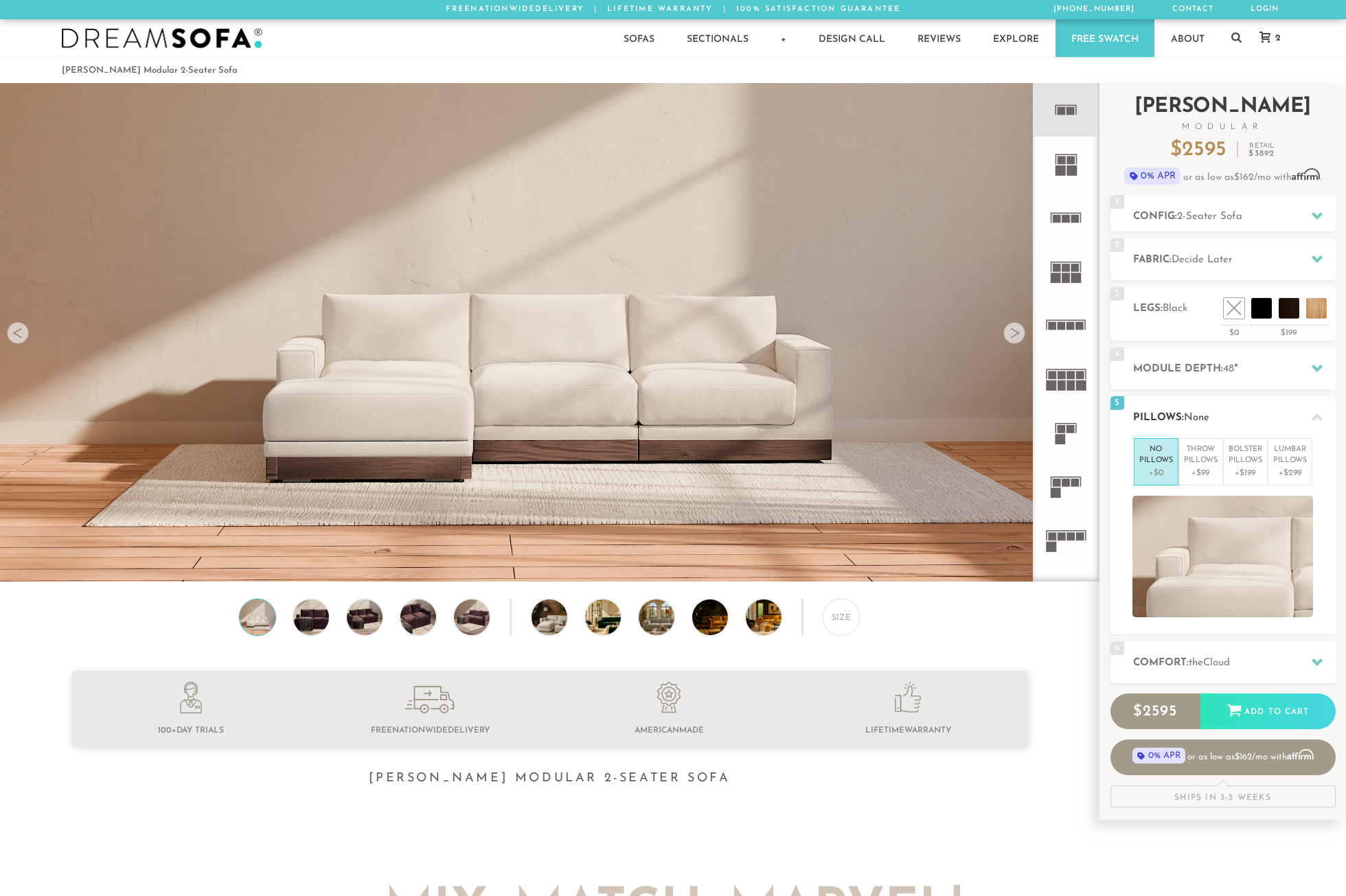
click at [1258, 405] on div "5 Pillows: None" at bounding box center [1223, 417] width 225 height 42
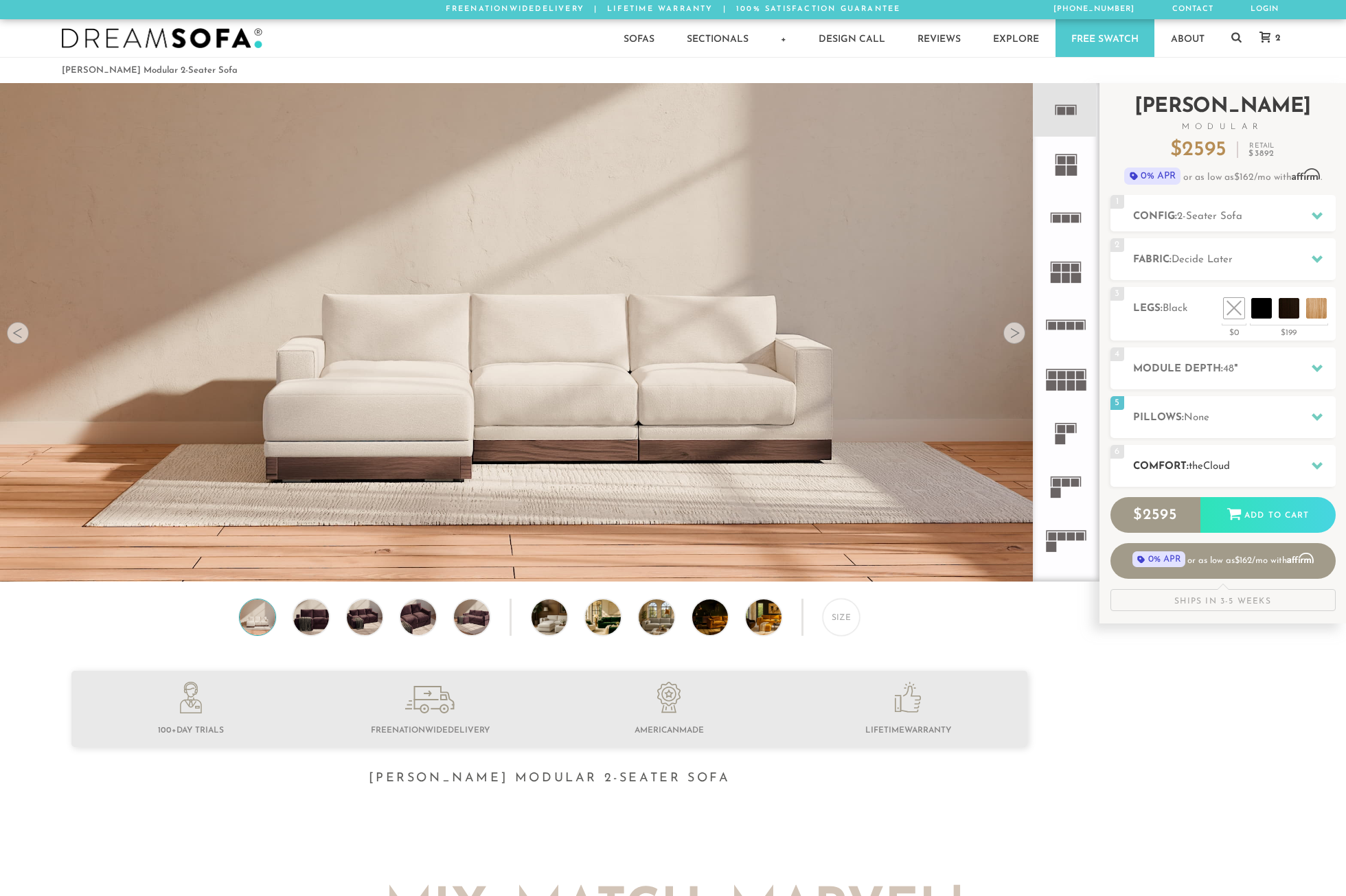
click at [1253, 459] on h2 "Comfort: the Cloud" at bounding box center [1234, 466] width 202 height 16
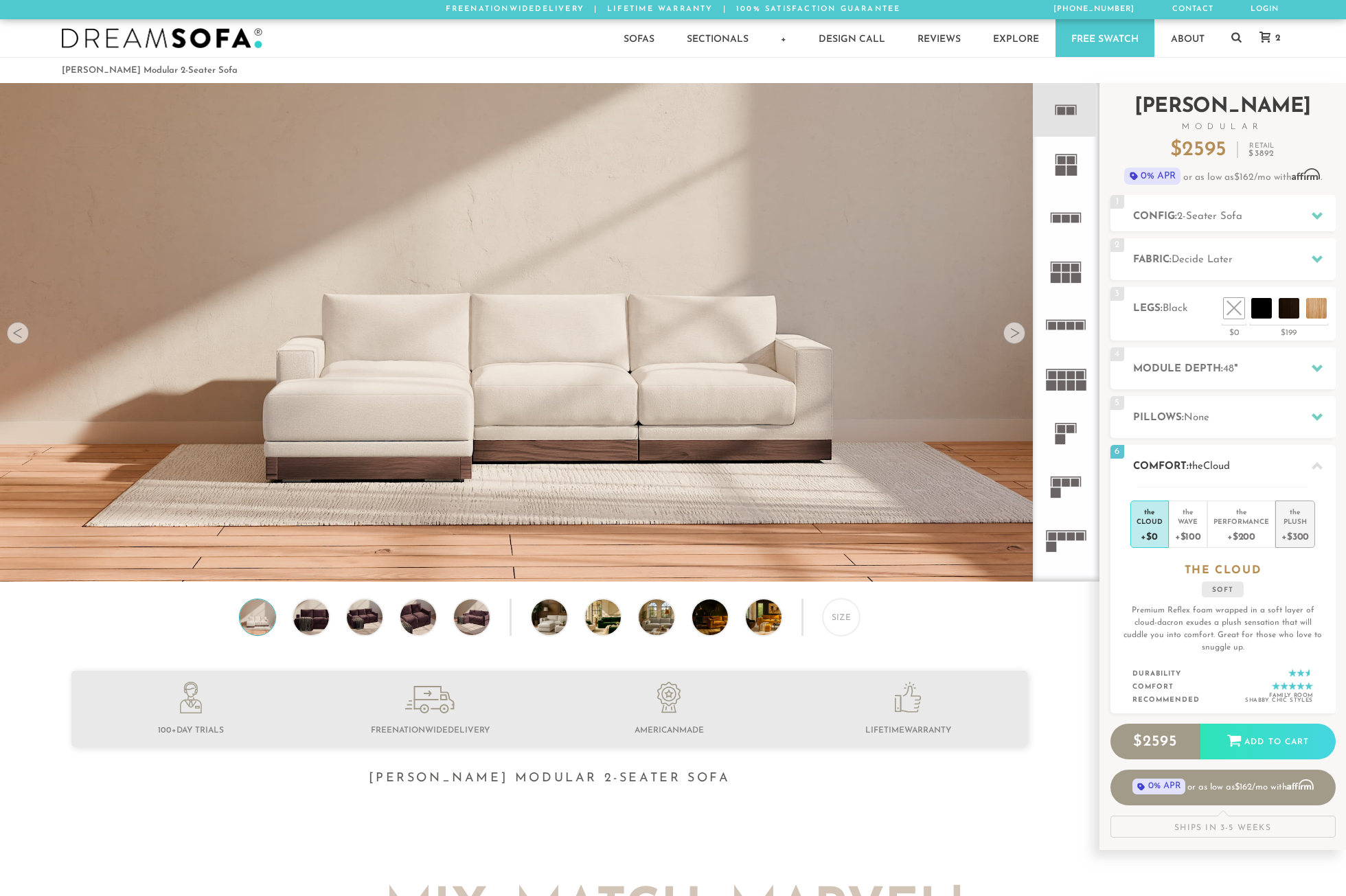
click at [1285, 534] on div "+$300" at bounding box center [1295, 535] width 28 height 20
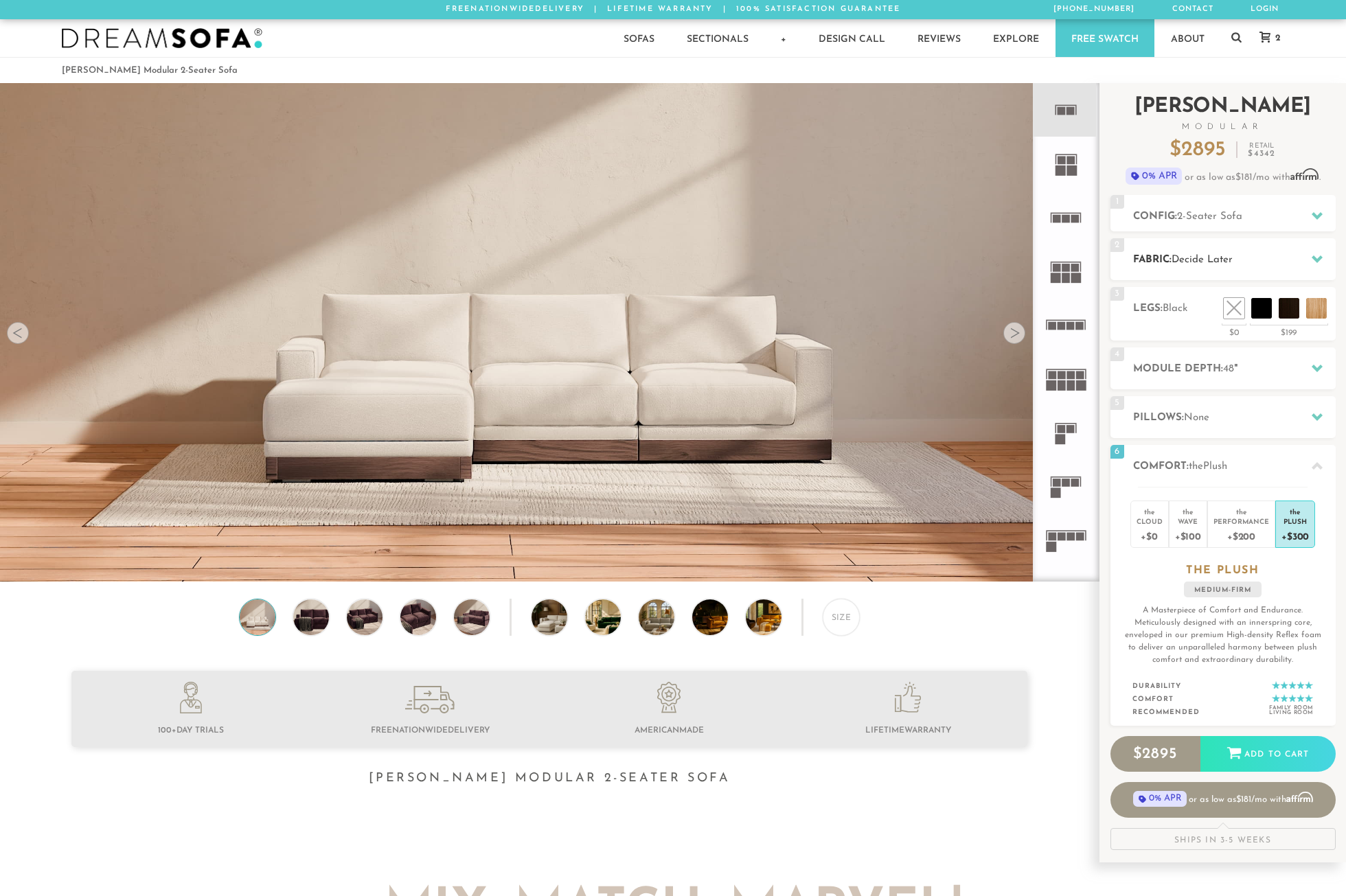
click at [1290, 259] on h2 "Fabric: Decide Later" at bounding box center [1234, 259] width 202 height 16
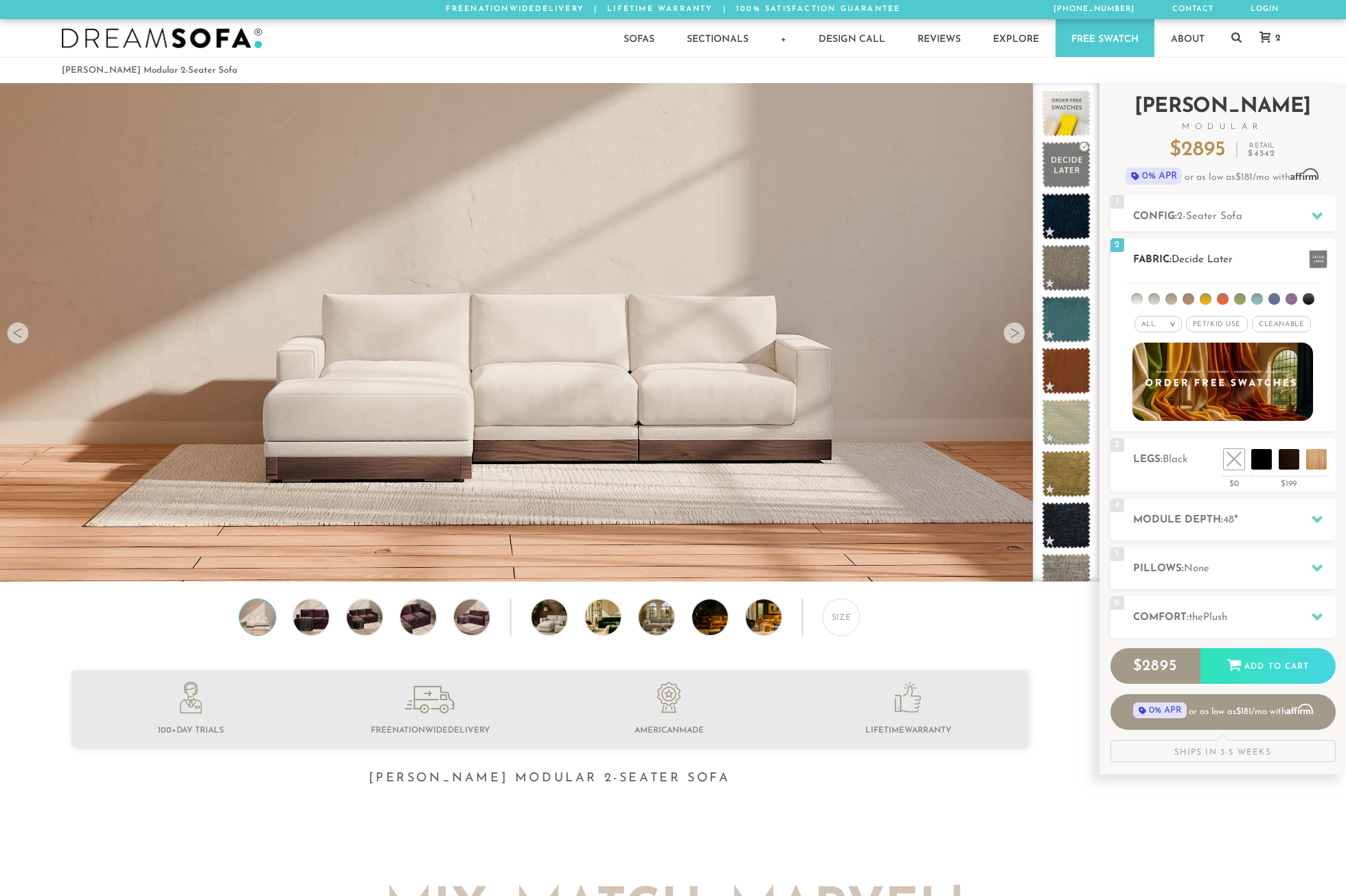
click at [1272, 296] on li at bounding box center [1273, 298] width 11 height 11
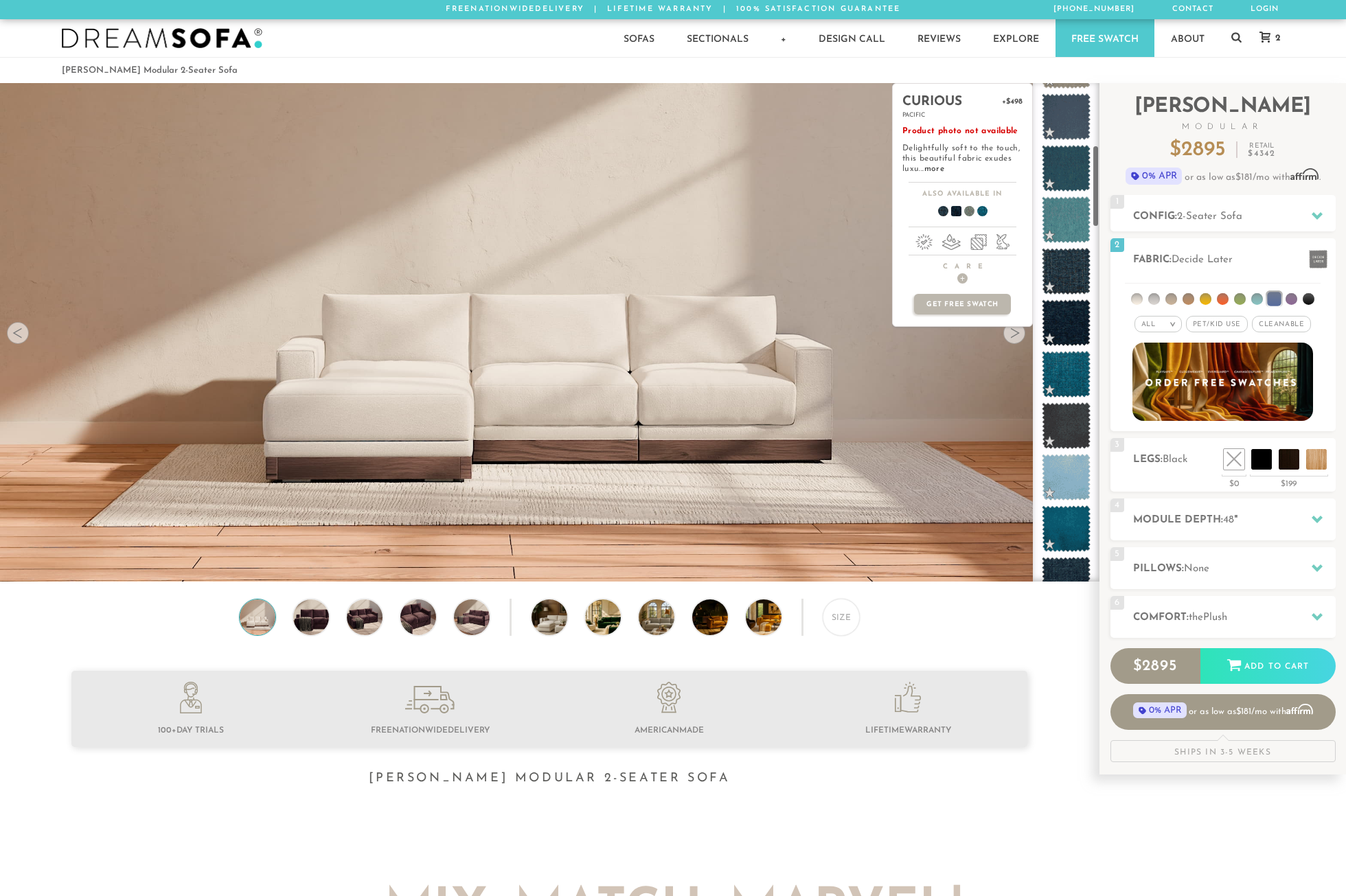
scroll to position [412, 0]
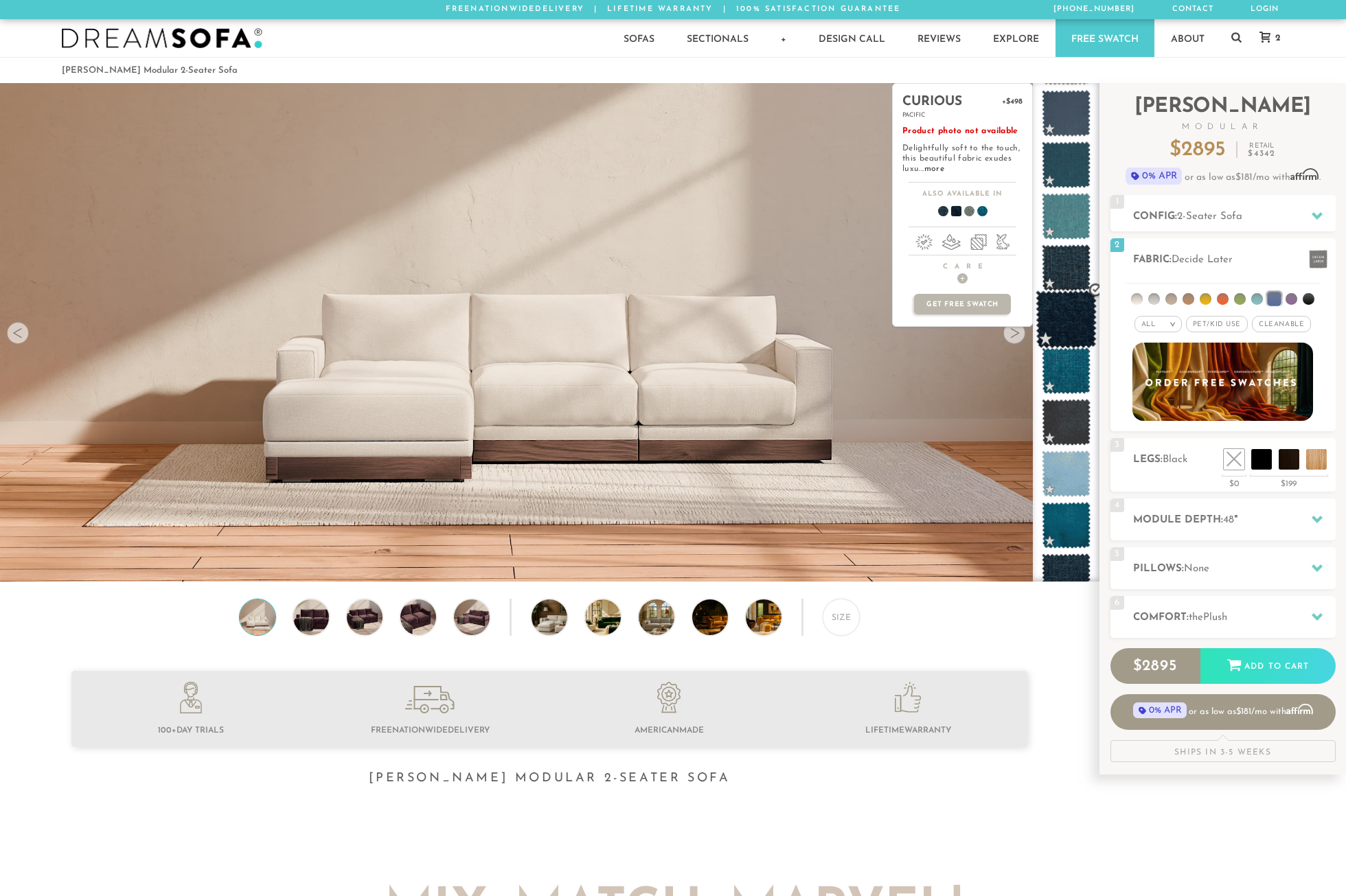
click at [1069, 315] on span at bounding box center [1066, 319] width 61 height 58
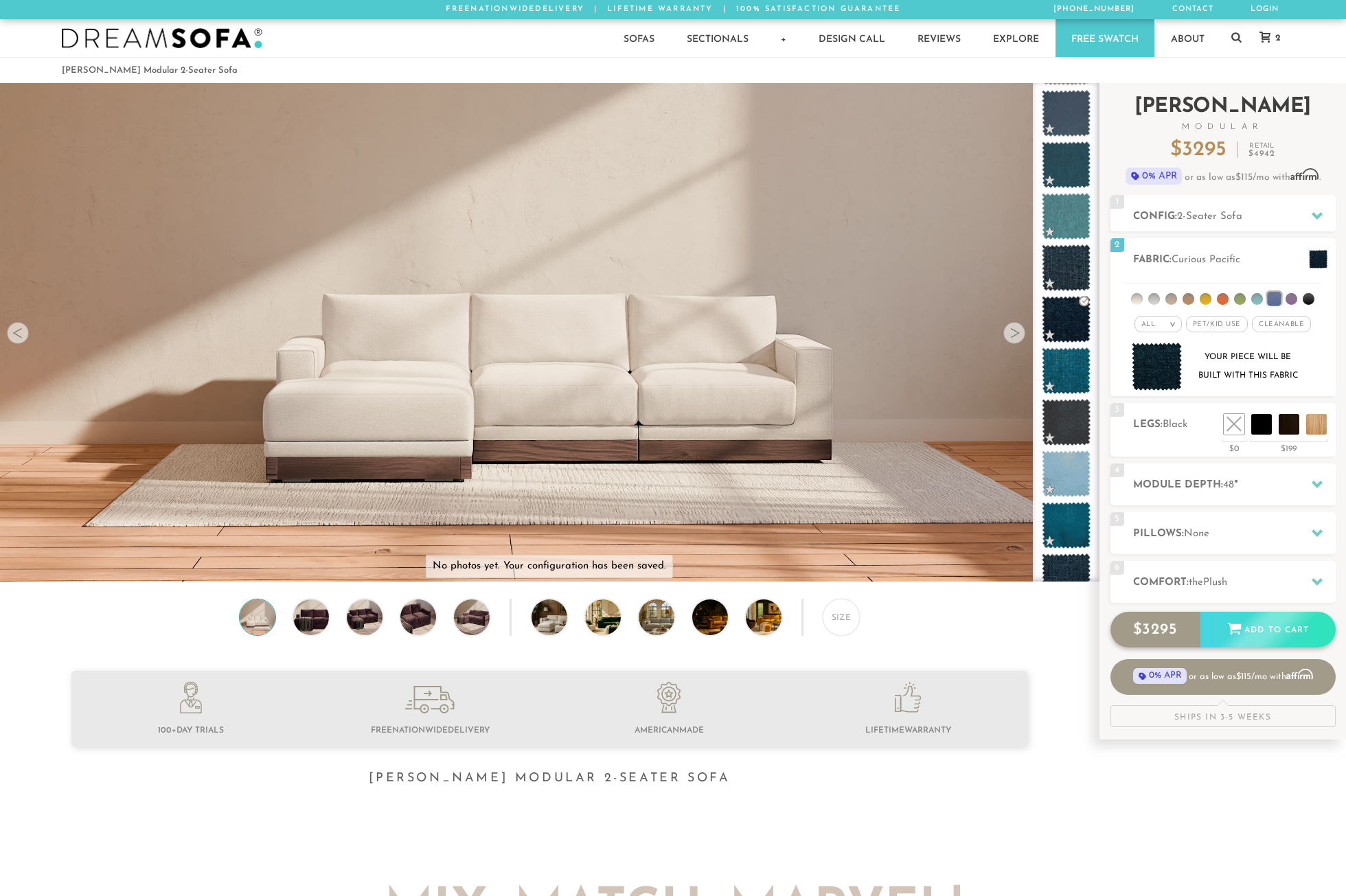
click at [1265, 630] on div "$ 3295 Add to Cart" at bounding box center [1223, 629] width 225 height 35
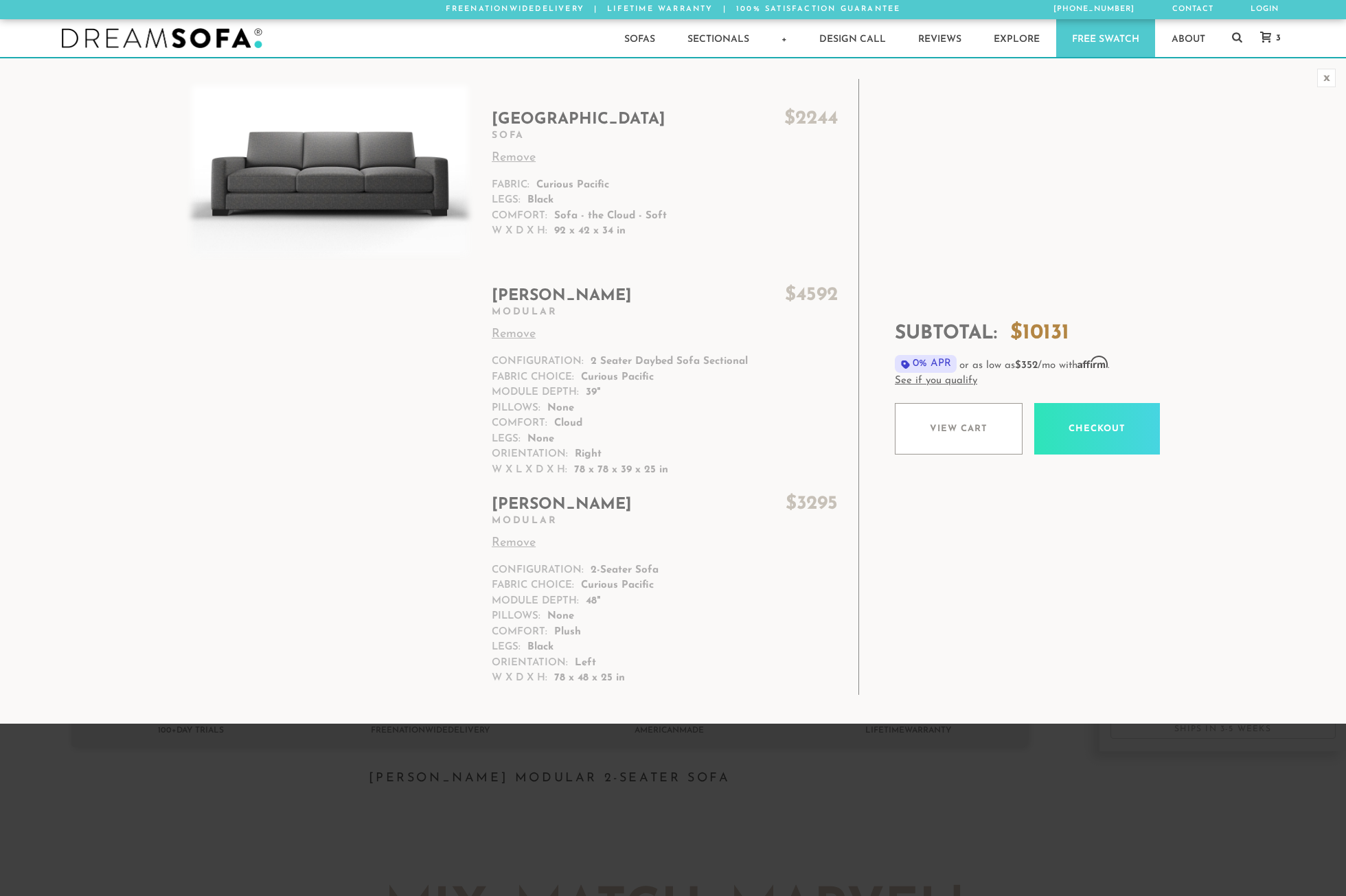
click at [513, 153] on link "Remove" at bounding box center [664, 157] width 346 height 18
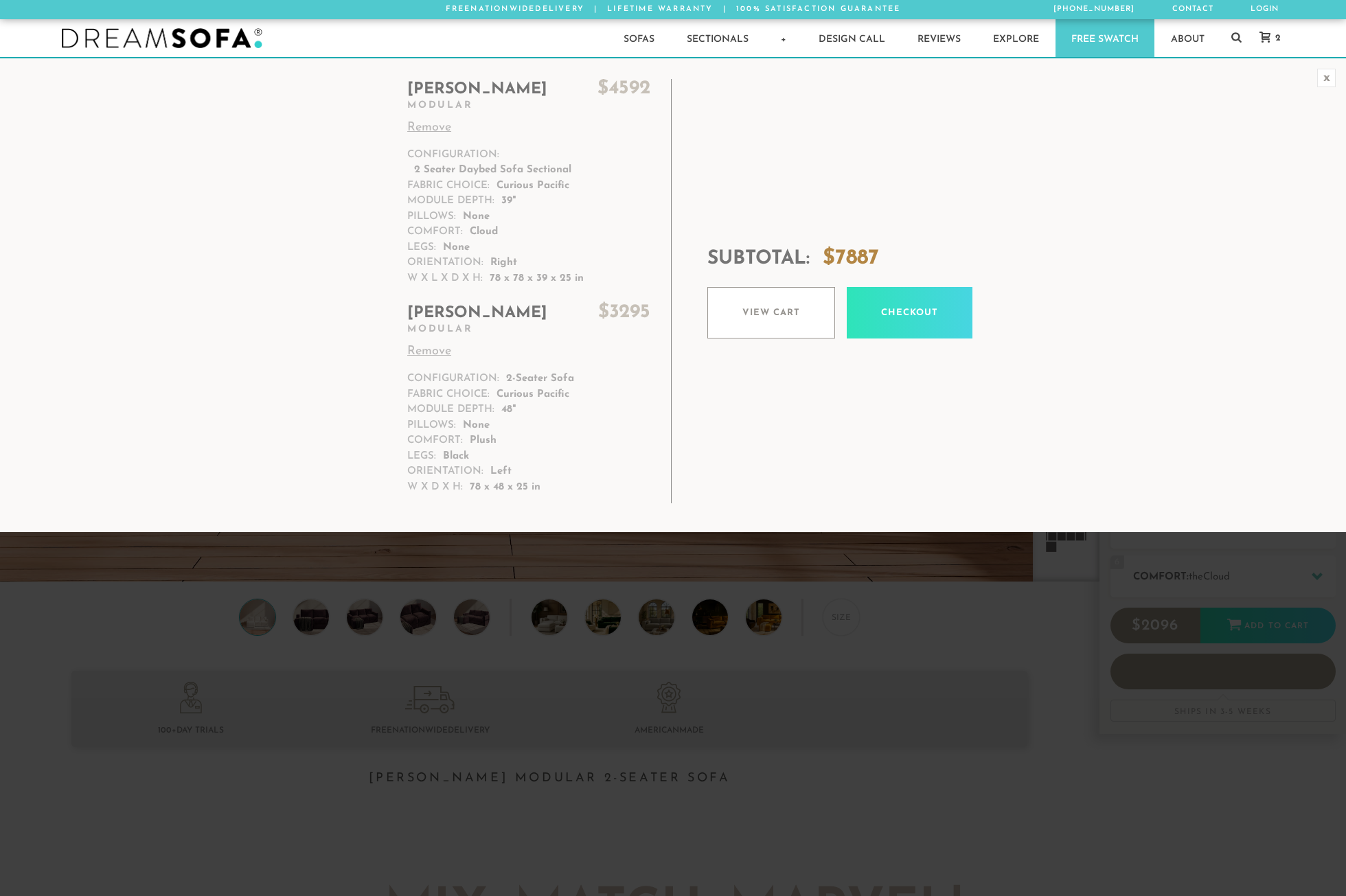
scroll to position [16202, 1336]
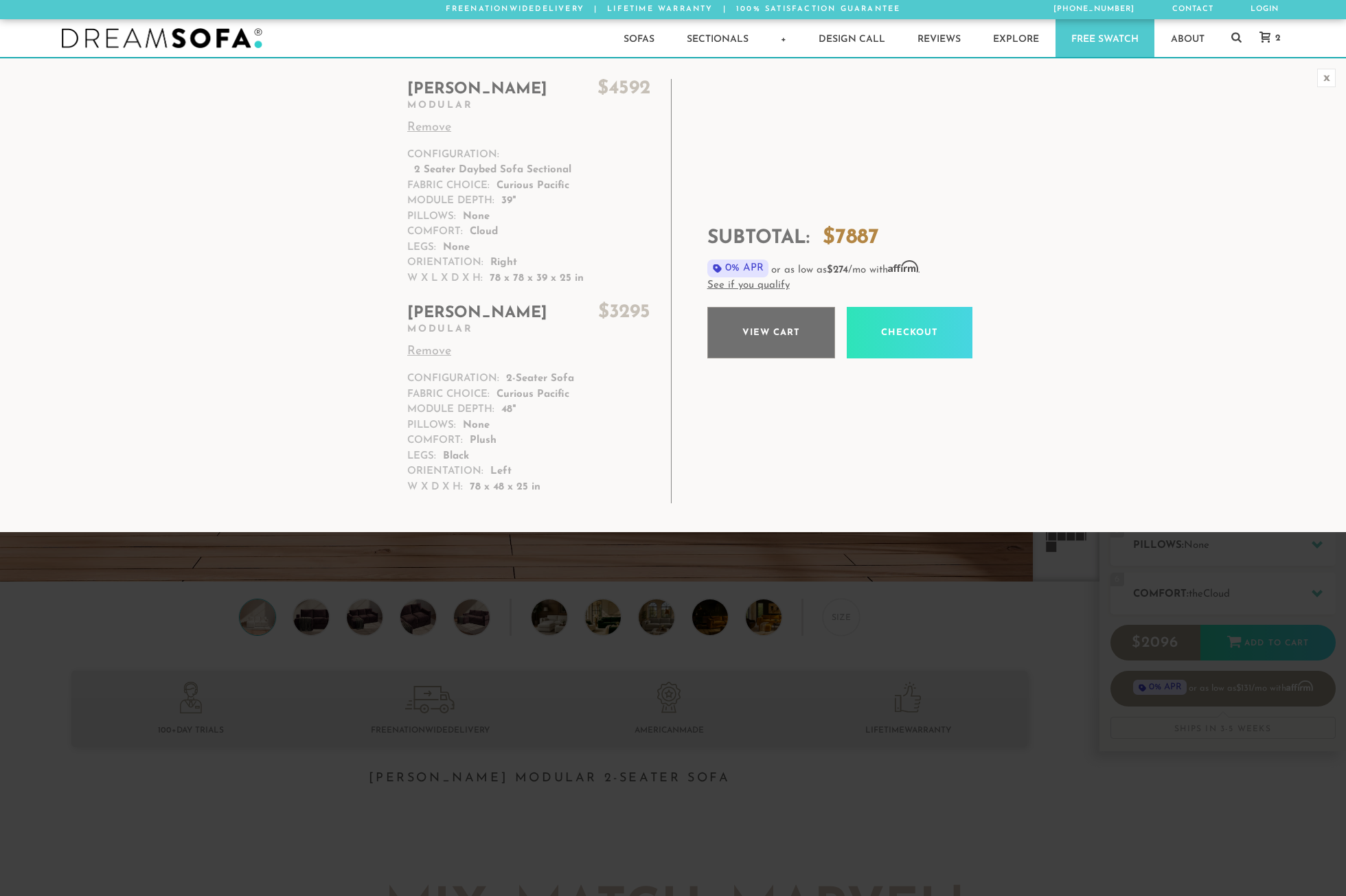
click at [785, 328] on link "View cart" at bounding box center [772, 333] width 128 height 52
